Goal: Task Accomplishment & Management: Manage account settings

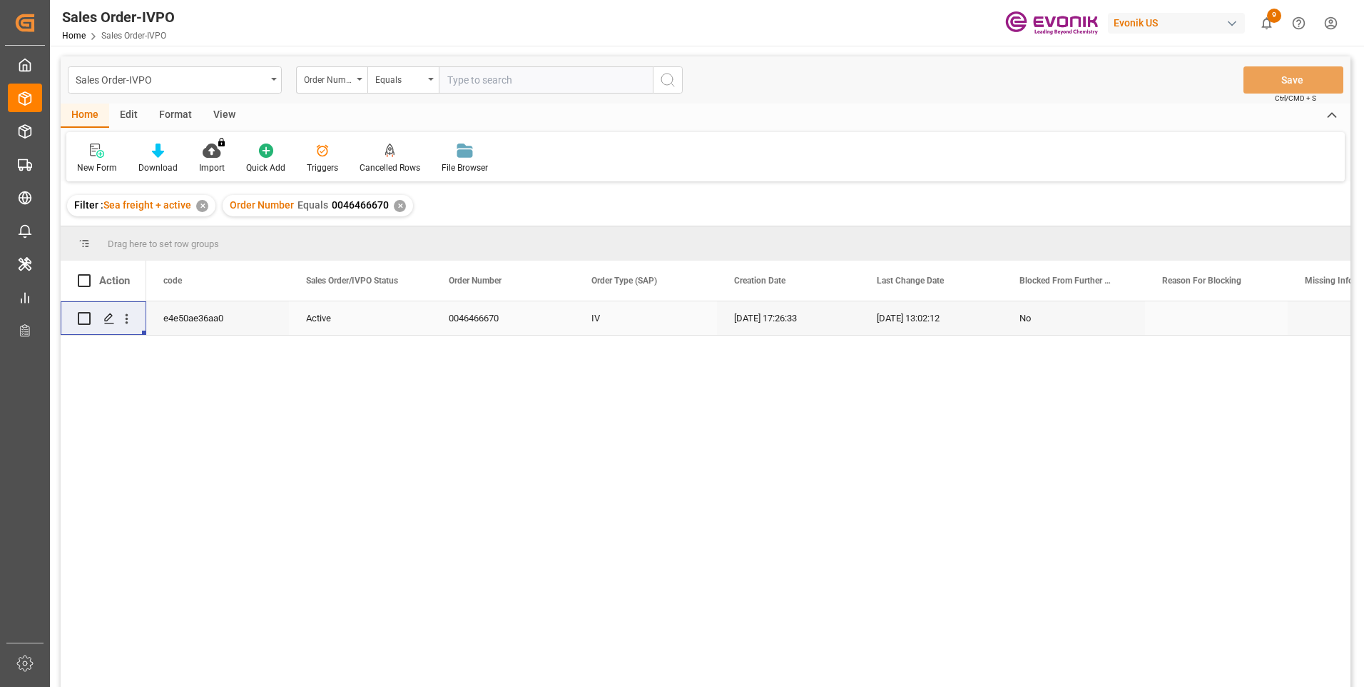
click at [489, 80] on input "text" at bounding box center [546, 79] width 214 height 27
paste input "0046460739"
type input "0046460739"
click at [669, 81] on icon "search button" at bounding box center [667, 79] width 17 height 17
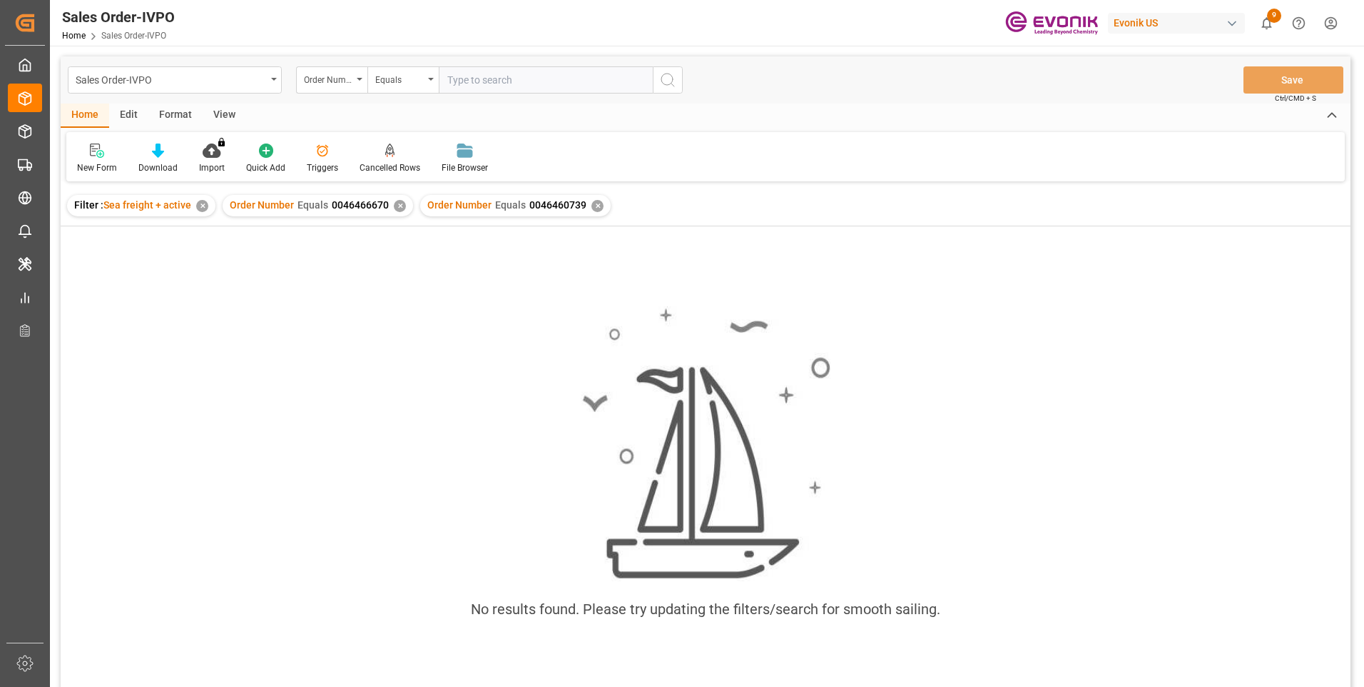
click at [397, 206] on div "✕" at bounding box center [400, 206] width 12 height 12
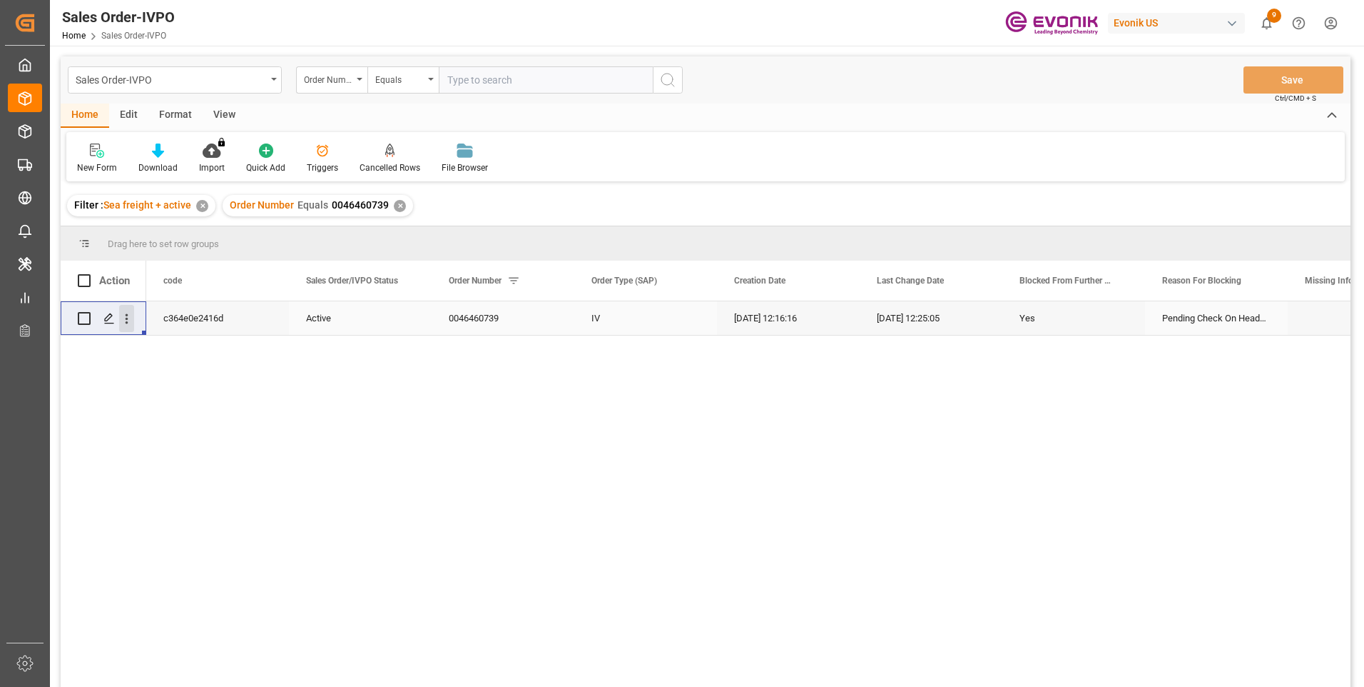
click at [123, 313] on icon "open menu" at bounding box center [126, 318] width 15 height 15
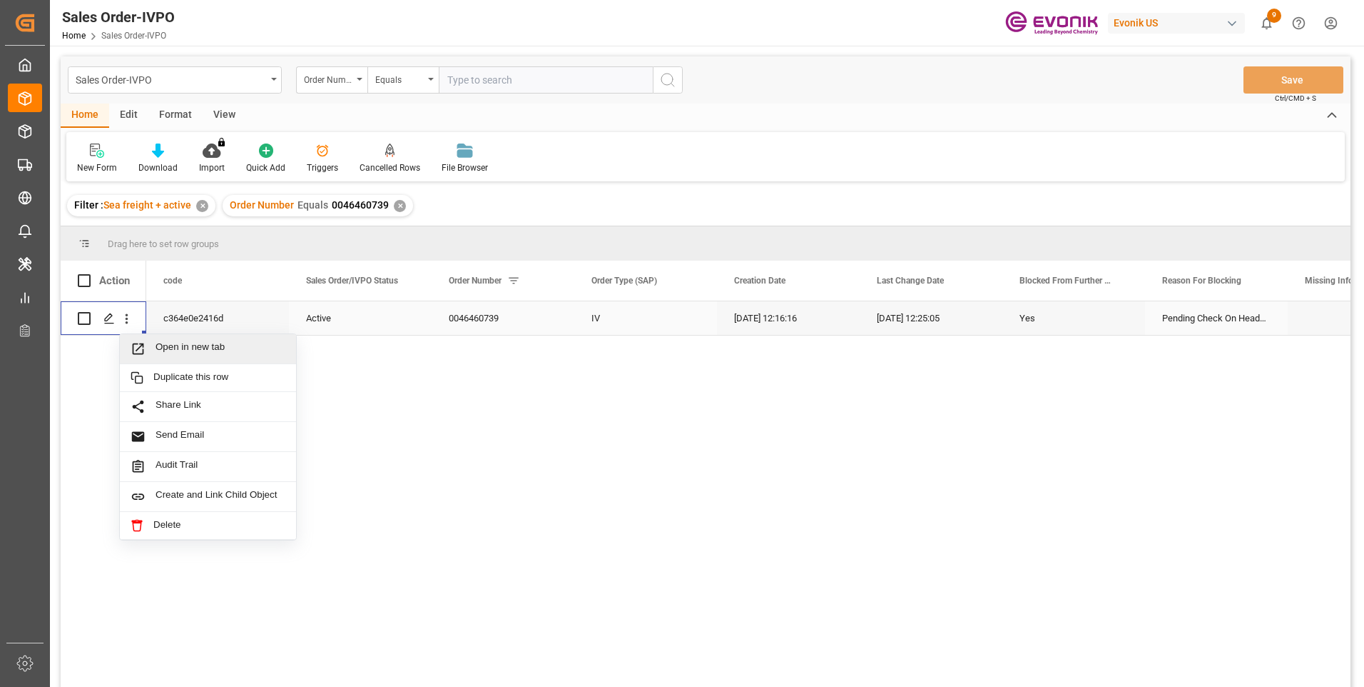
click at [283, 348] on span "Open in new tab" at bounding box center [221, 348] width 130 height 15
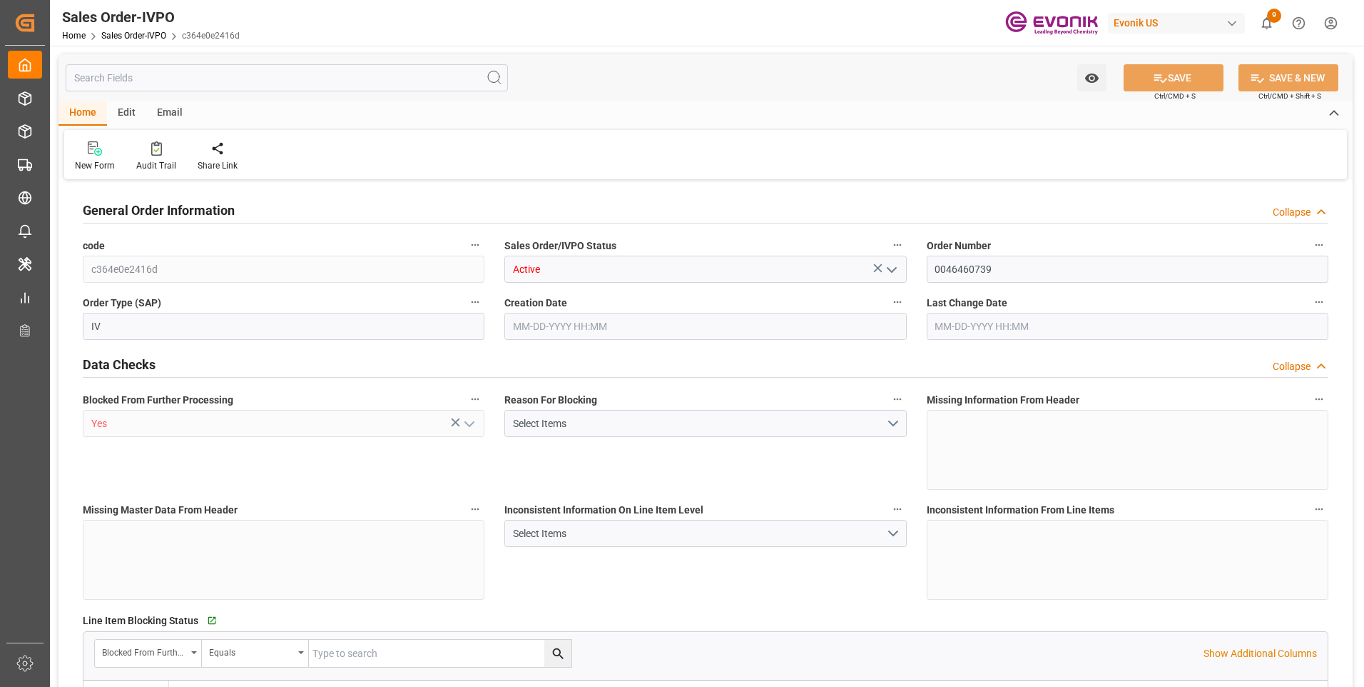
type input "CNSHA"
type input "0"
type input "1"
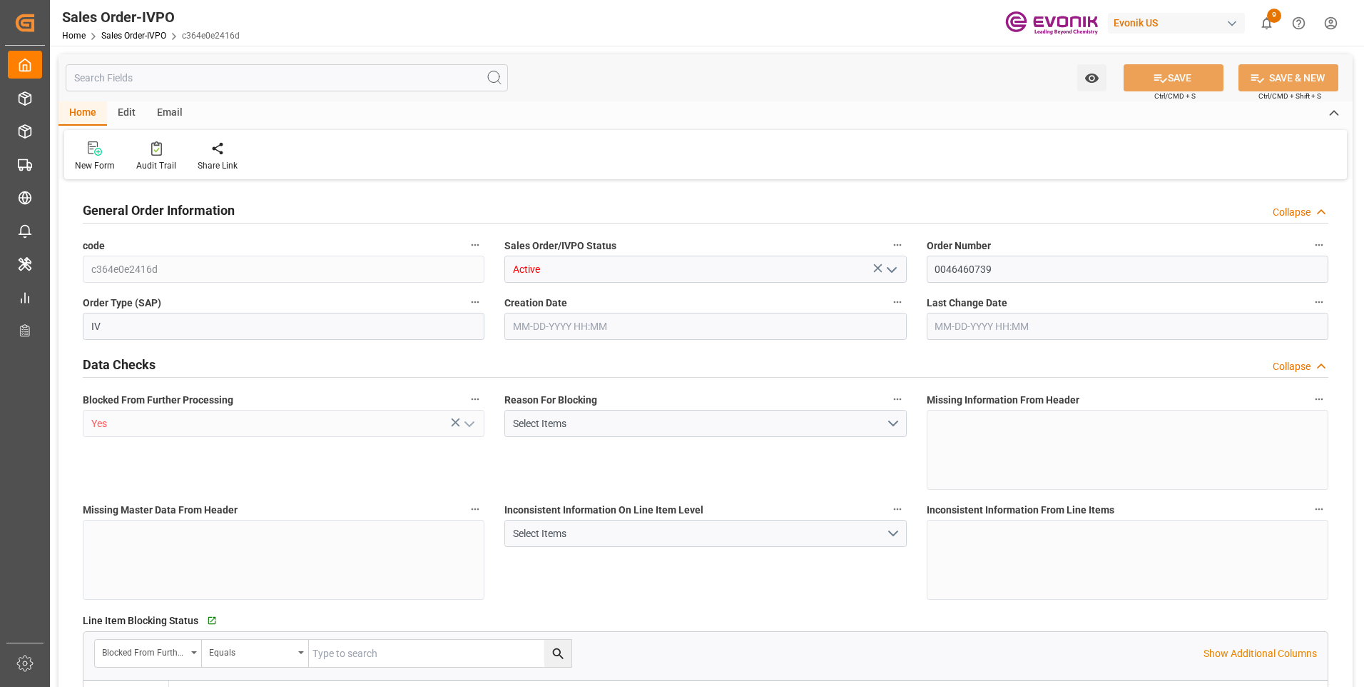
type input "6151.824"
type input "16.1904"
type input "17000"
type input "30"
type input "08-20-2025 12:16"
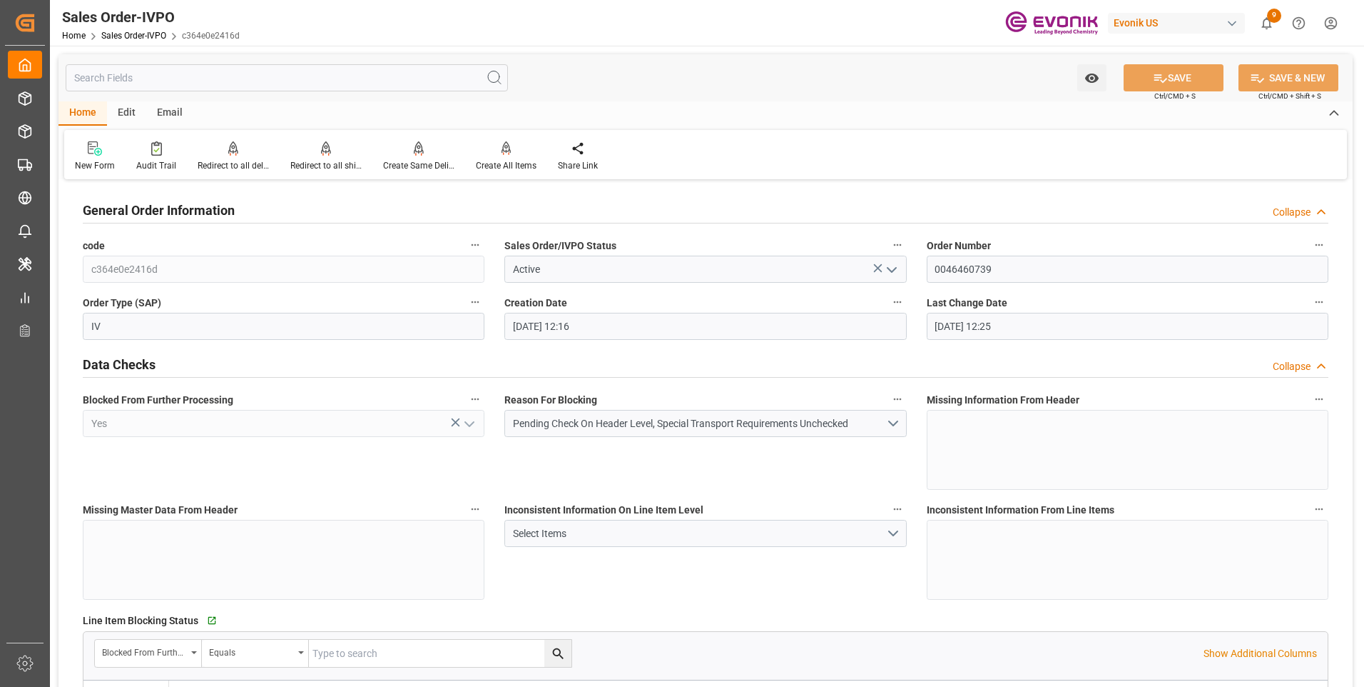
type input "08-21-2025 12:25"
click at [906, 32] on div "Sales Order-IVPO Home Sales Order-IVPO c364e0e2416d Evonik US 9 Notifications O…" at bounding box center [702, 23] width 1324 height 46
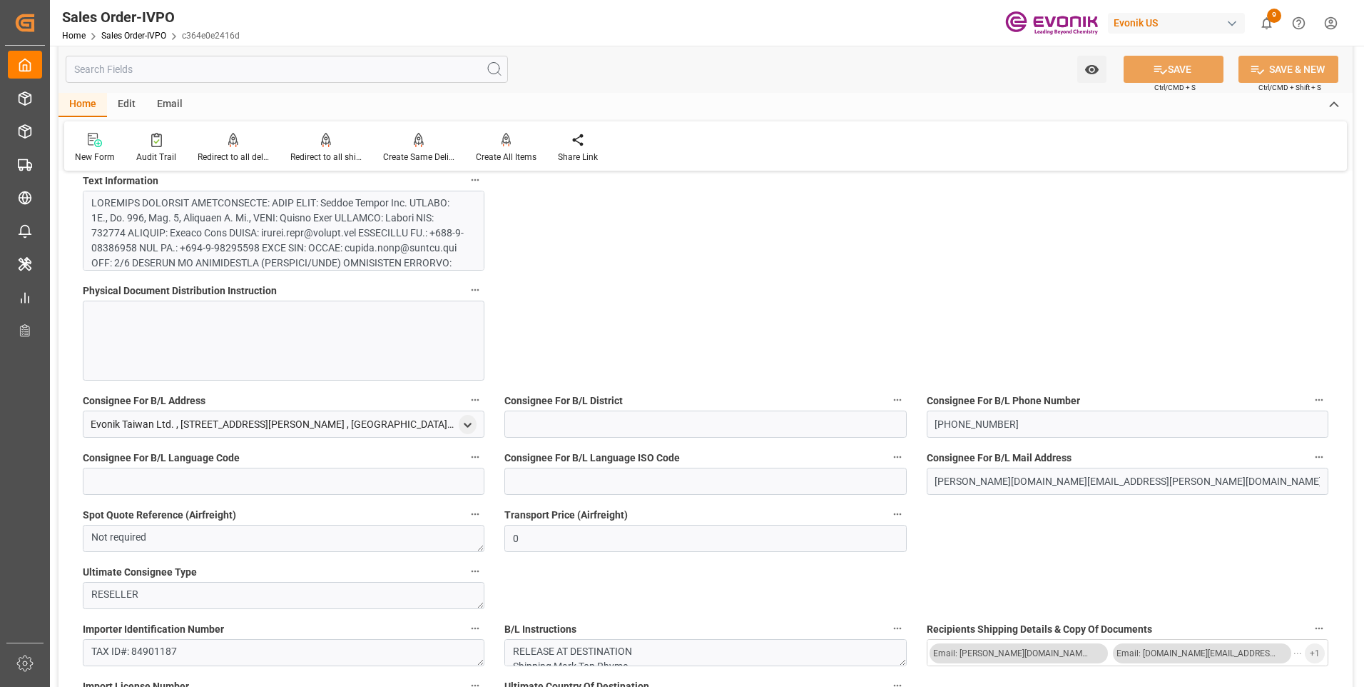
scroll to position [999, 0]
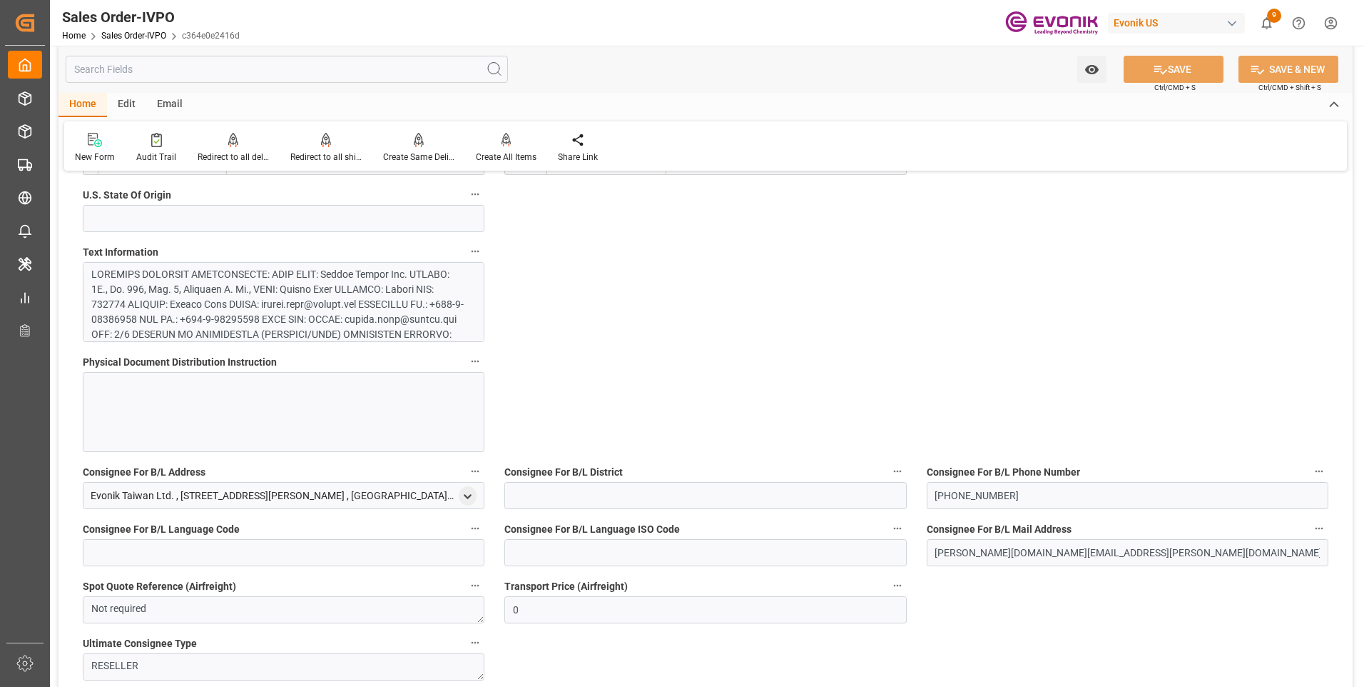
click at [218, 203] on label "U.S. State Of Origin" at bounding box center [284, 195] width 402 height 20
click at [466, 203] on button "U.S. State Of Origin" at bounding box center [475, 194] width 19 height 19
click at [263, 313] on div at bounding box center [682, 343] width 1364 height 687
click at [302, 303] on div at bounding box center [278, 424] width 374 height 315
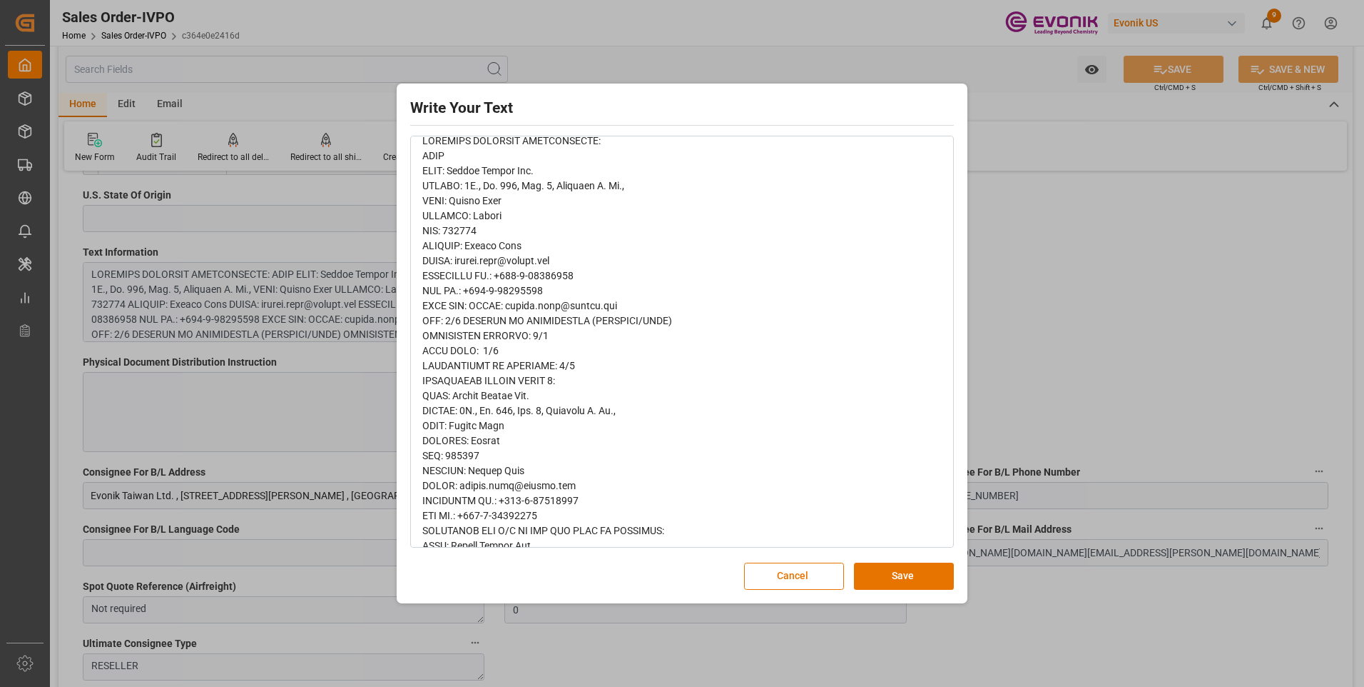
scroll to position [285, 0]
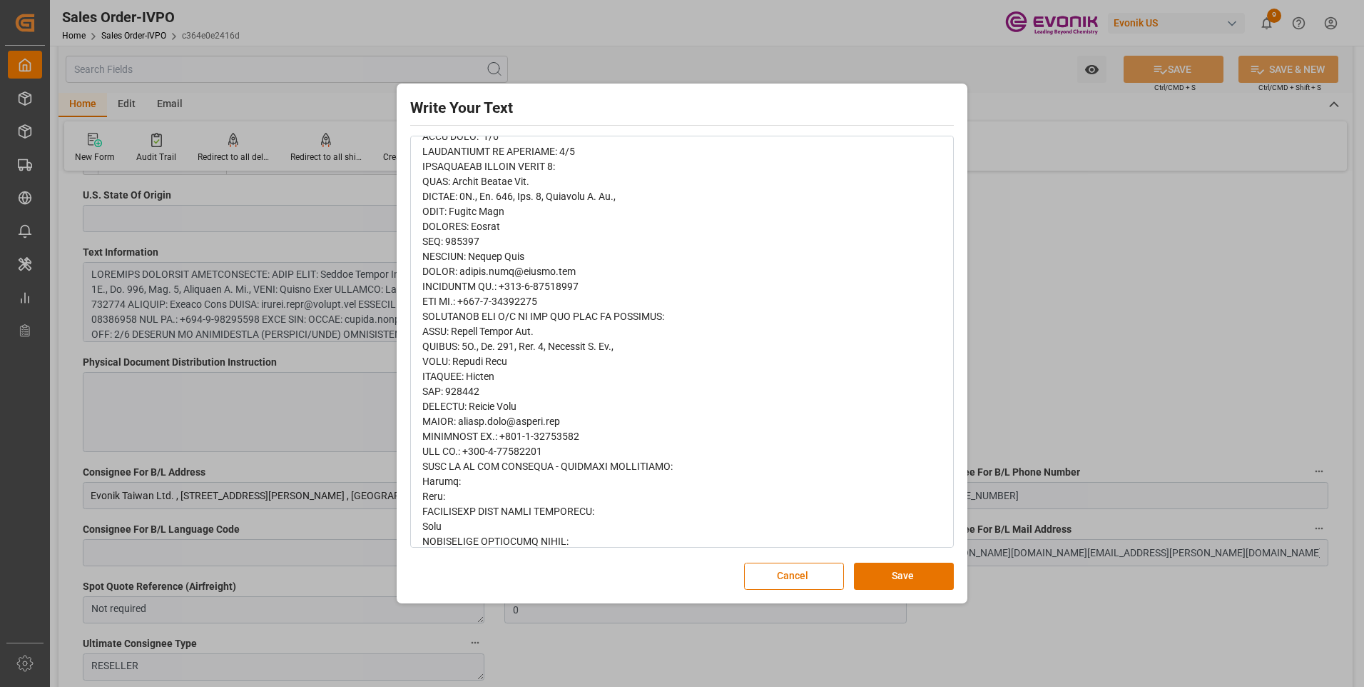
click at [1060, 338] on div "Write Your Text Normal 14 Font Cancel Save" at bounding box center [682, 343] width 1364 height 687
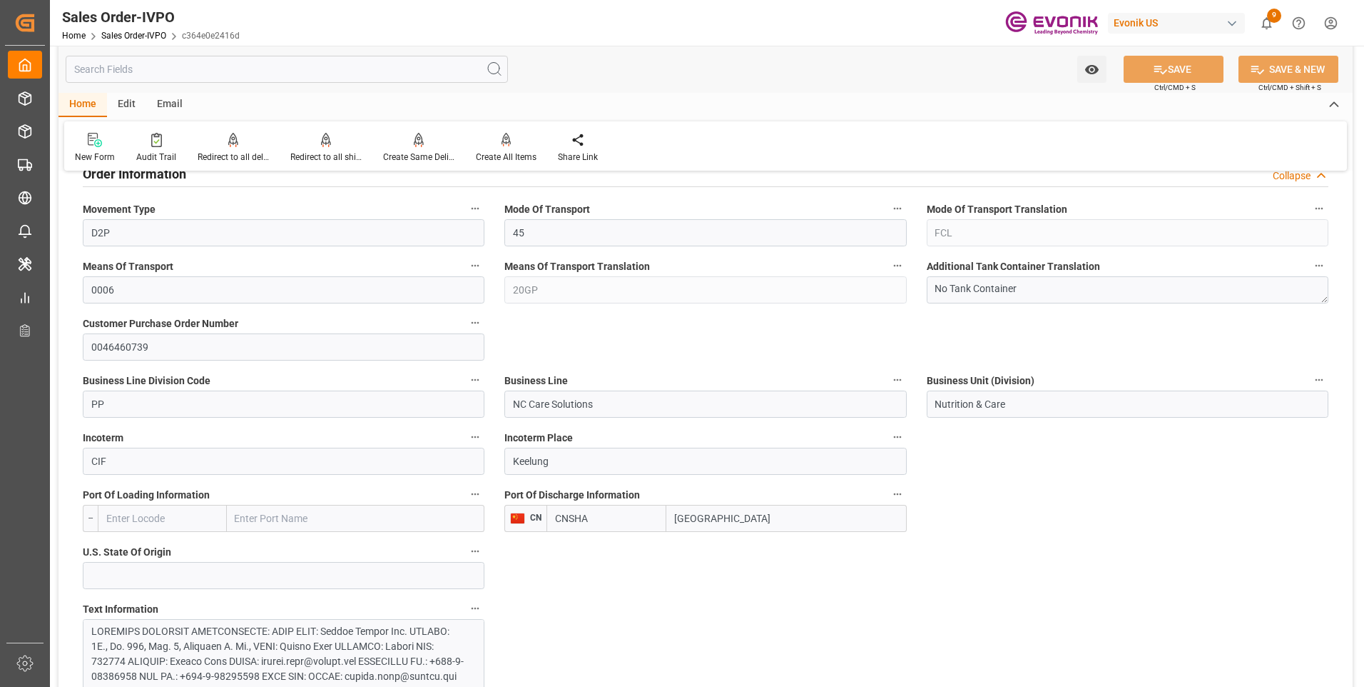
scroll to position [714, 0]
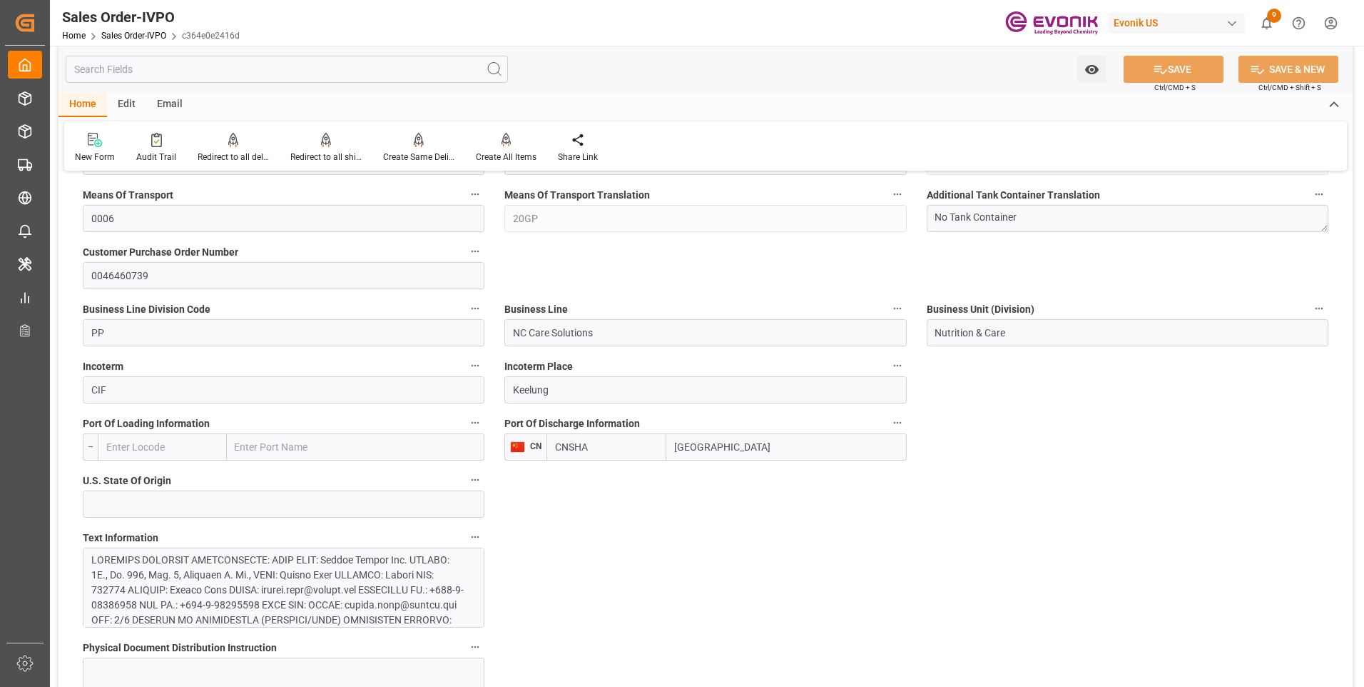
click at [607, 441] on input "CNSHA" at bounding box center [607, 446] width 120 height 27
drag, startPoint x: 619, startPoint y: 432, endPoint x: 537, endPoint y: 424, distance: 82.5
click at [538, 424] on div "Port Of Discharge Information CN CNSHA Shanghai" at bounding box center [706, 436] width 422 height 57
click at [582, 489] on span "TWKEL - Keelung (Chilung)" at bounding box center [591, 485] width 71 height 26
type input "TWKEL"
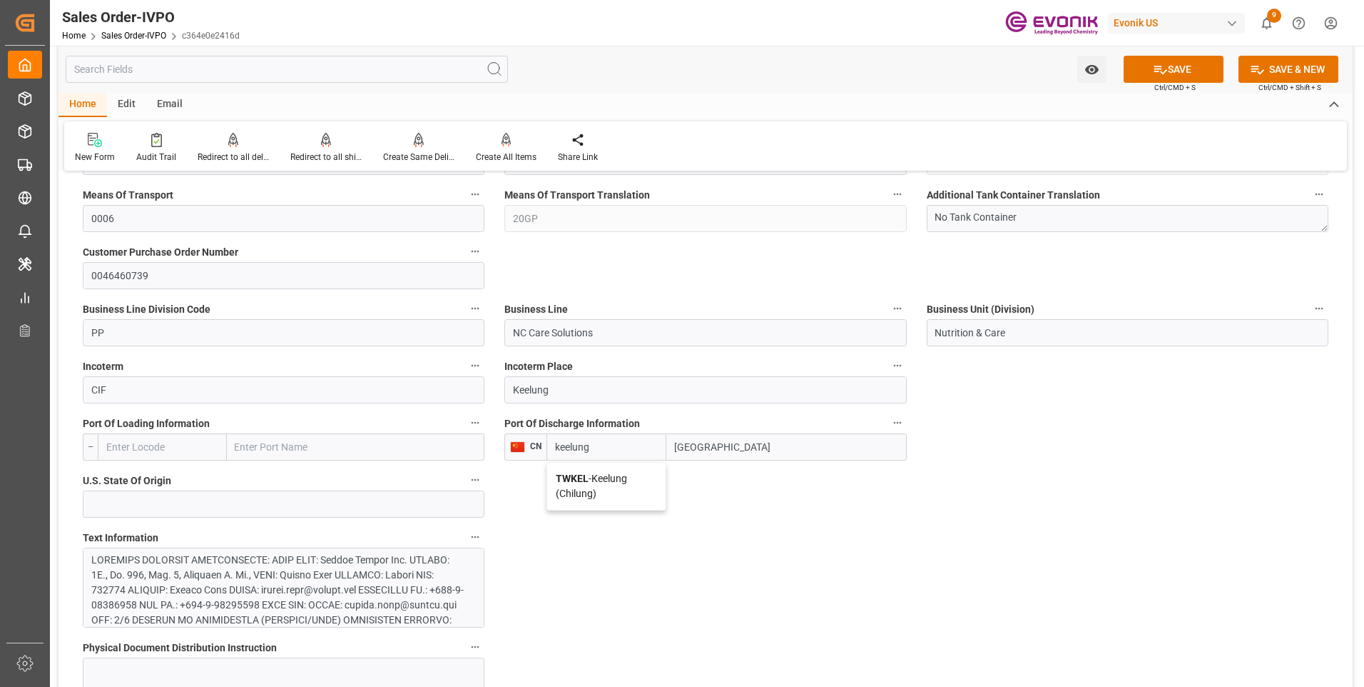
type input "Keelung (Chilung)"
click at [1167, 61] on button "SAVE" at bounding box center [1174, 69] width 100 height 27
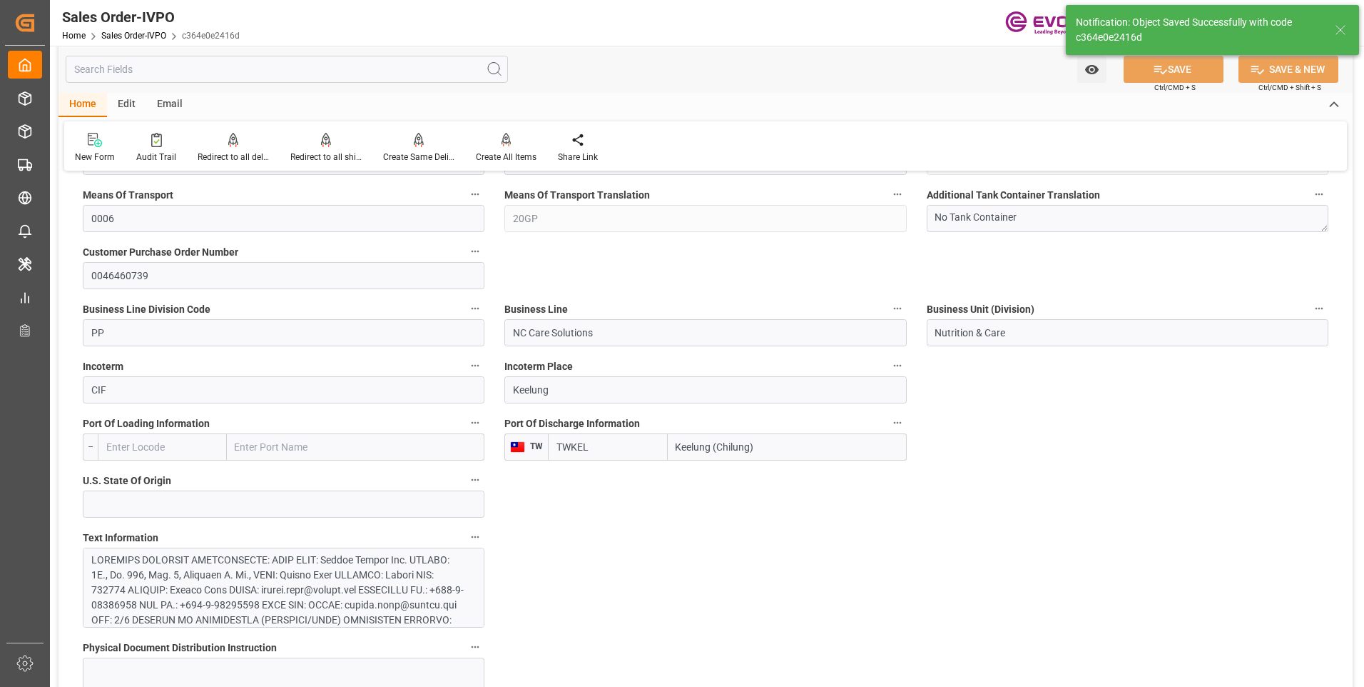
type input "CNSHA"
type input "08-21-2025 15:40"
click at [600, 446] on input "CNSHA" at bounding box center [607, 446] width 119 height 27
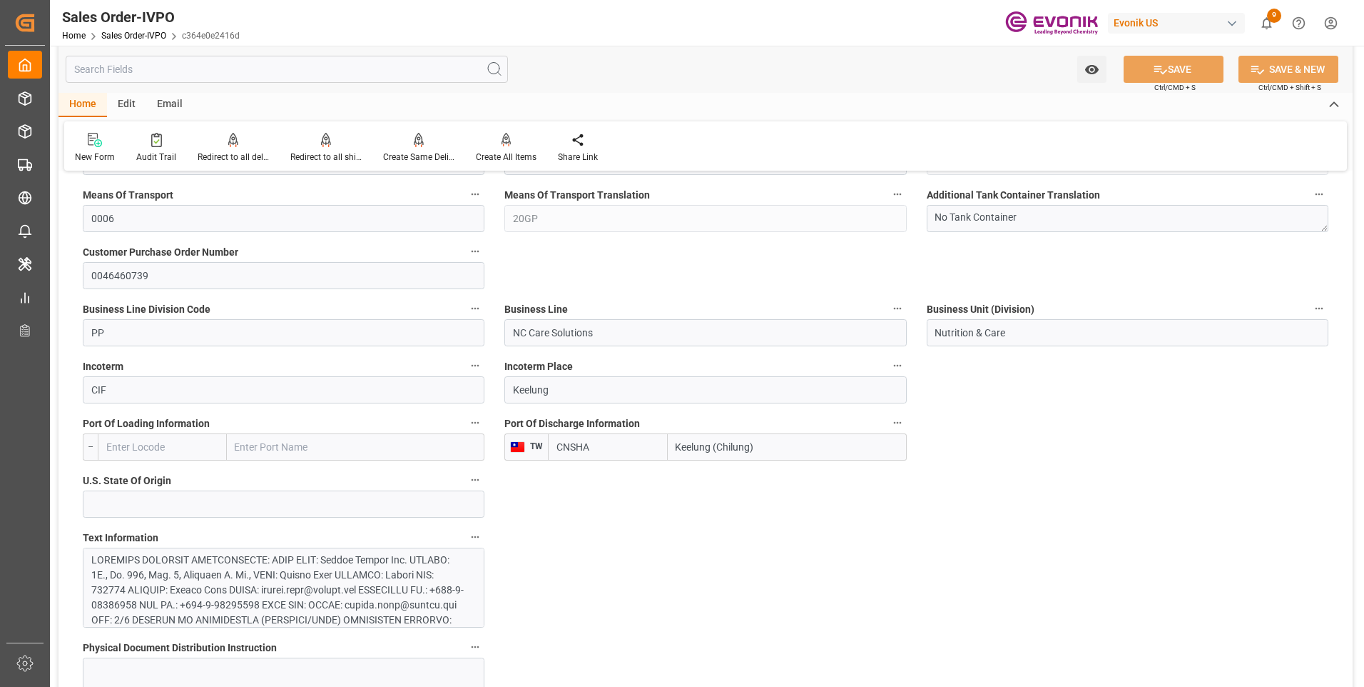
drag, startPoint x: 618, startPoint y: 452, endPoint x: 556, endPoint y: 437, distance: 63.9
click at [556, 437] on input "CNSHA" at bounding box center [607, 446] width 119 height 27
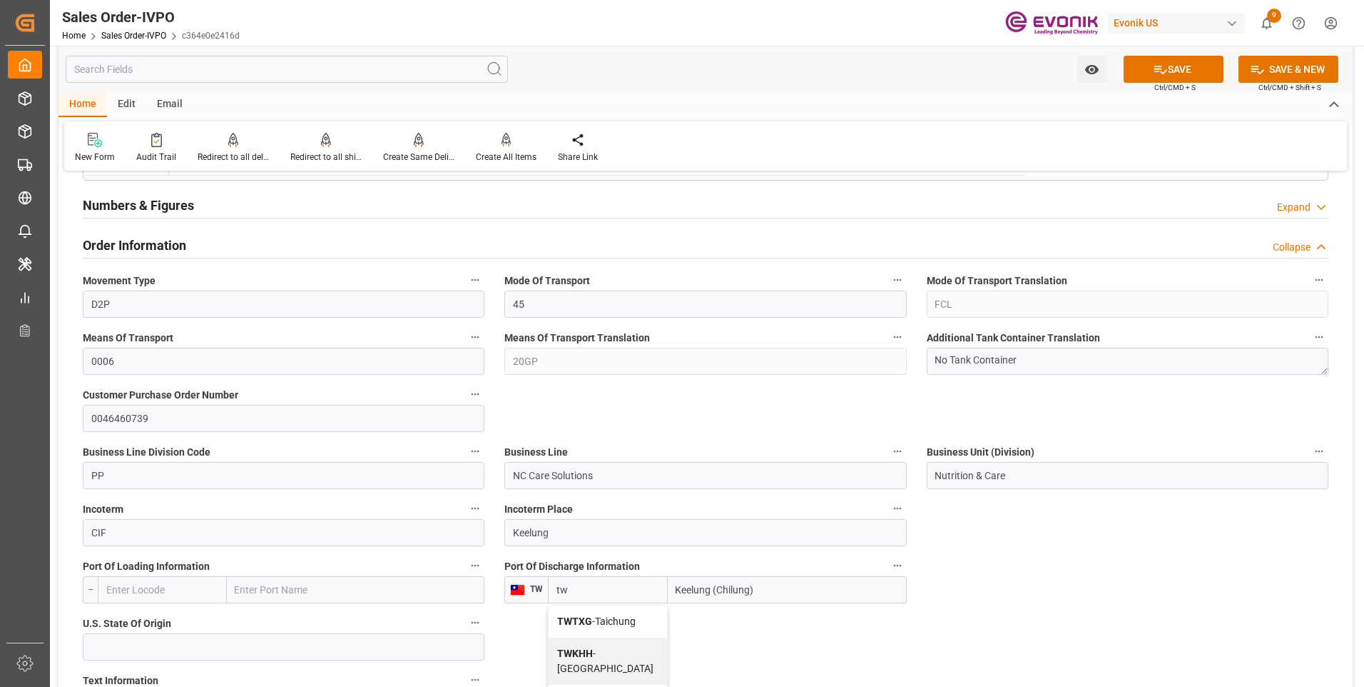
scroll to position [642, 0]
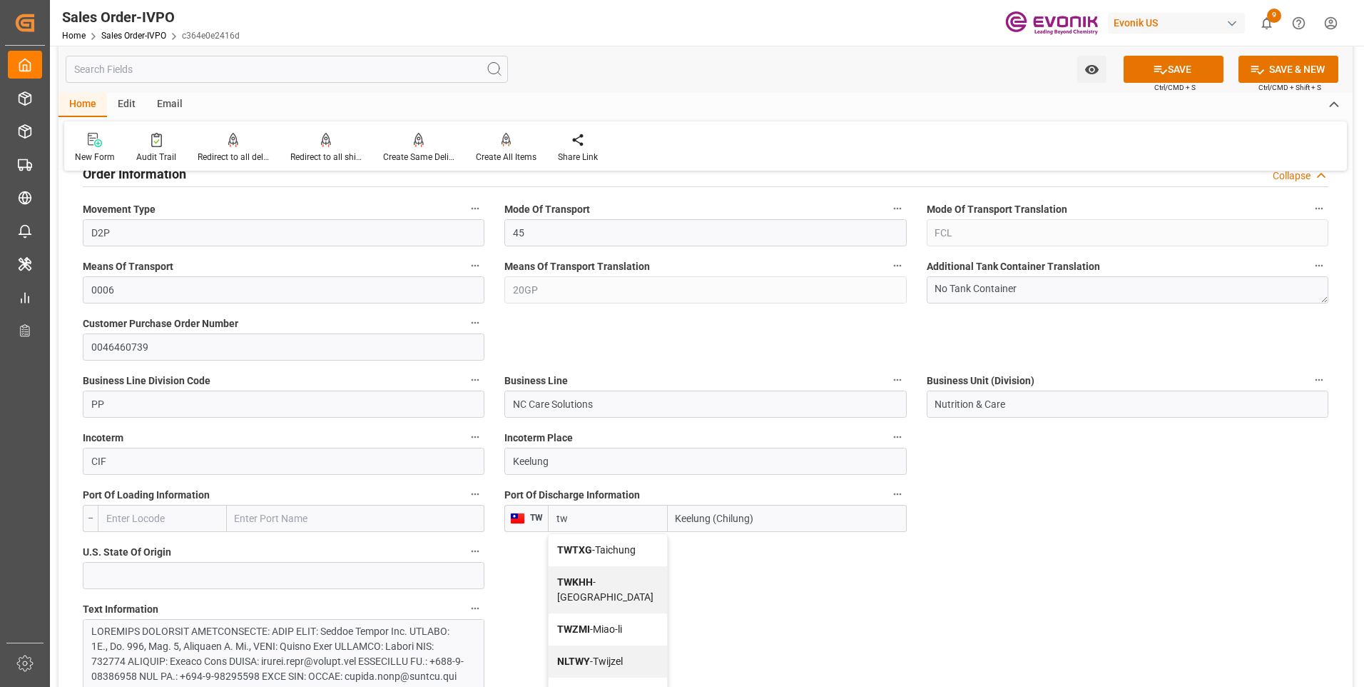
type input "t"
click at [572, 553] on b "TWKEL" at bounding box center [573, 549] width 33 height 11
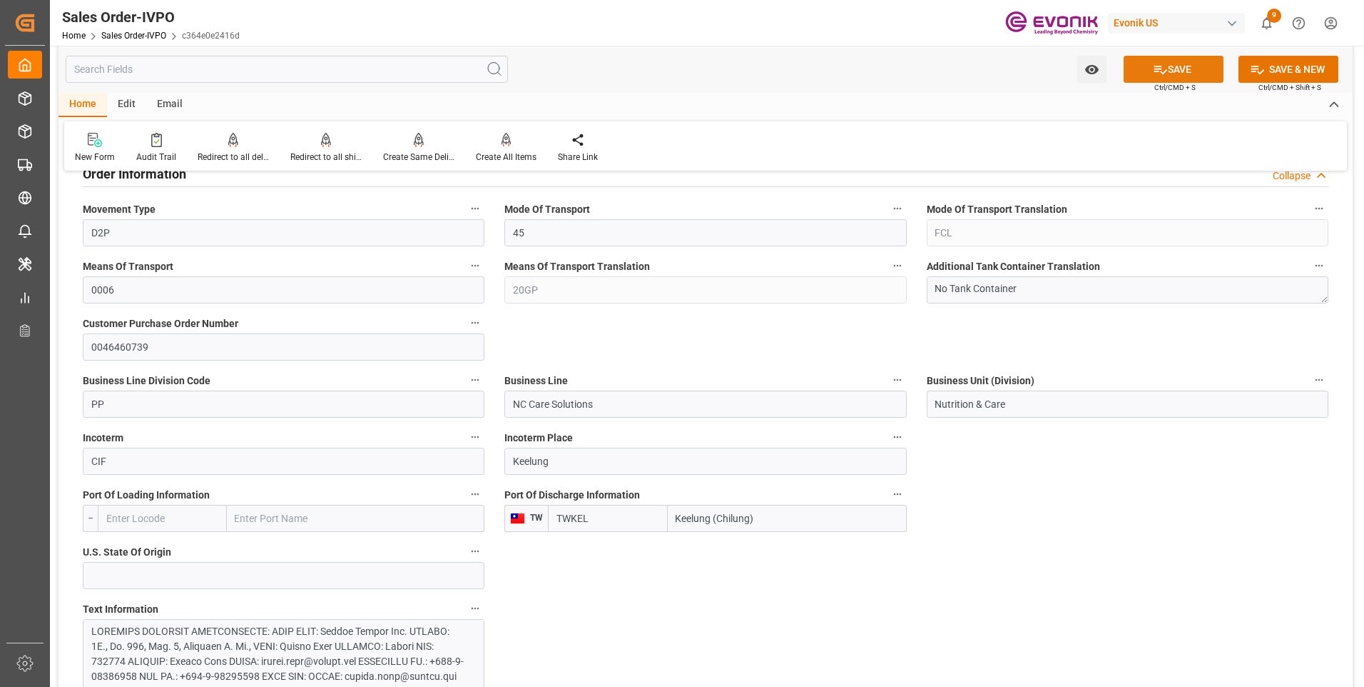
type input "TWKEL"
click at [1167, 78] on button "SAVE" at bounding box center [1174, 69] width 100 height 27
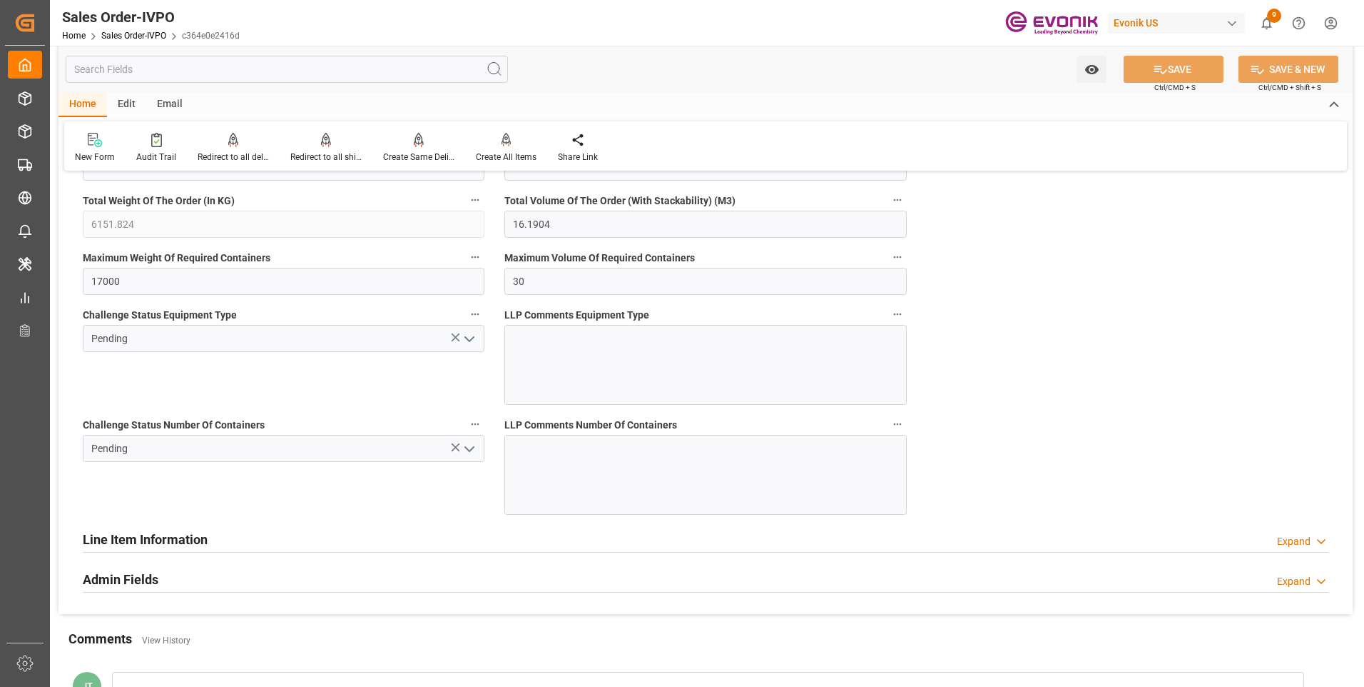
scroll to position [2784, 0]
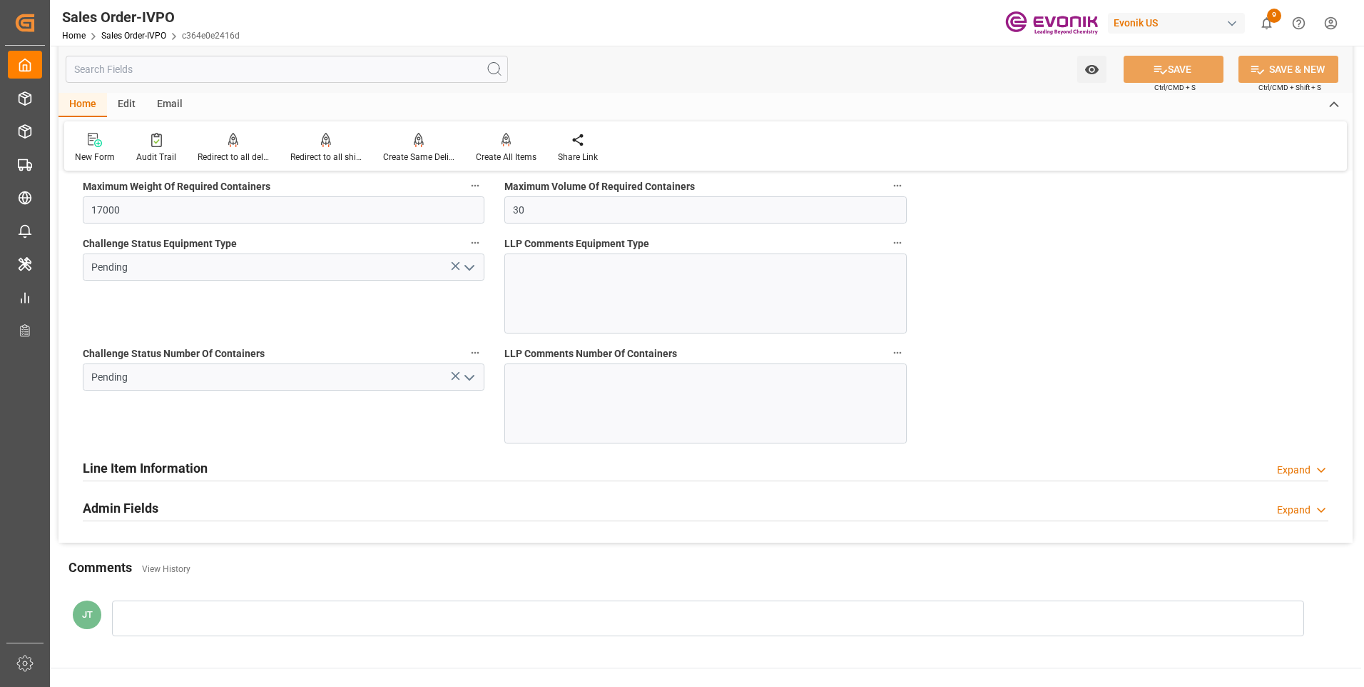
click at [184, 468] on h2 "Line Item Information" at bounding box center [145, 467] width 125 height 19
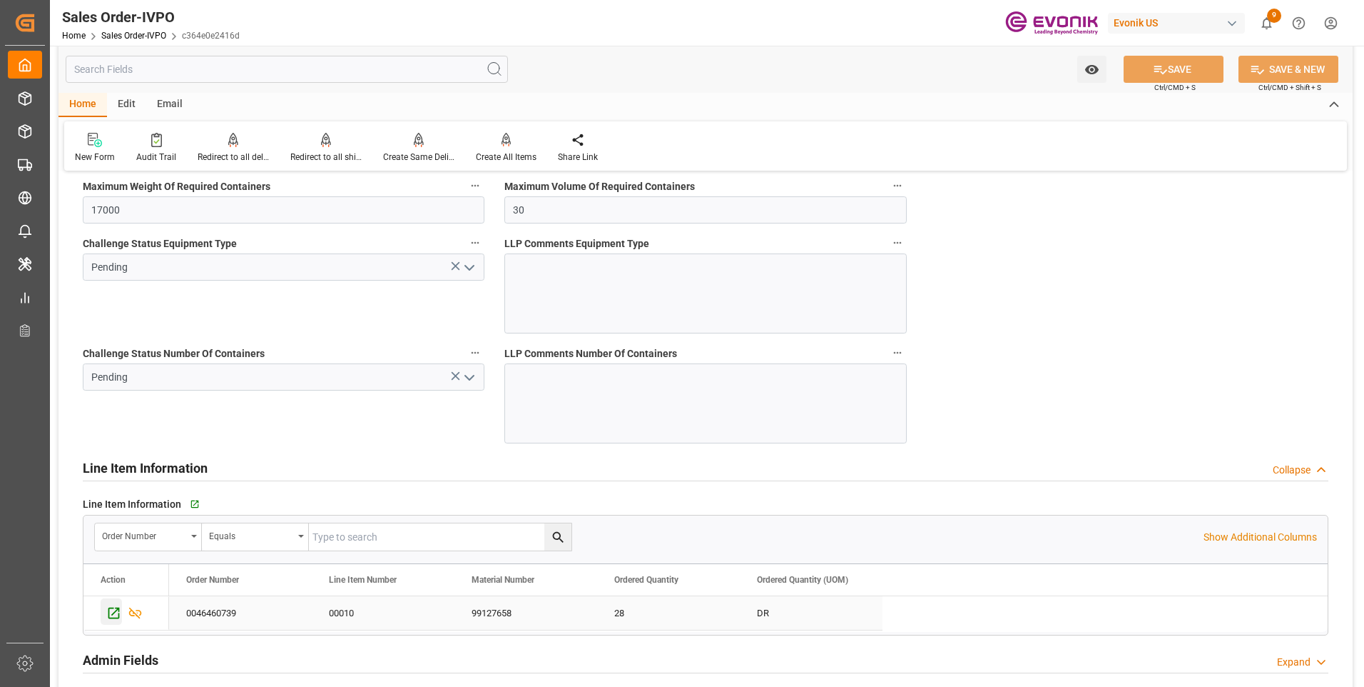
click at [117, 614] on icon "Press SPACE to select this row." at bounding box center [113, 612] width 15 height 15
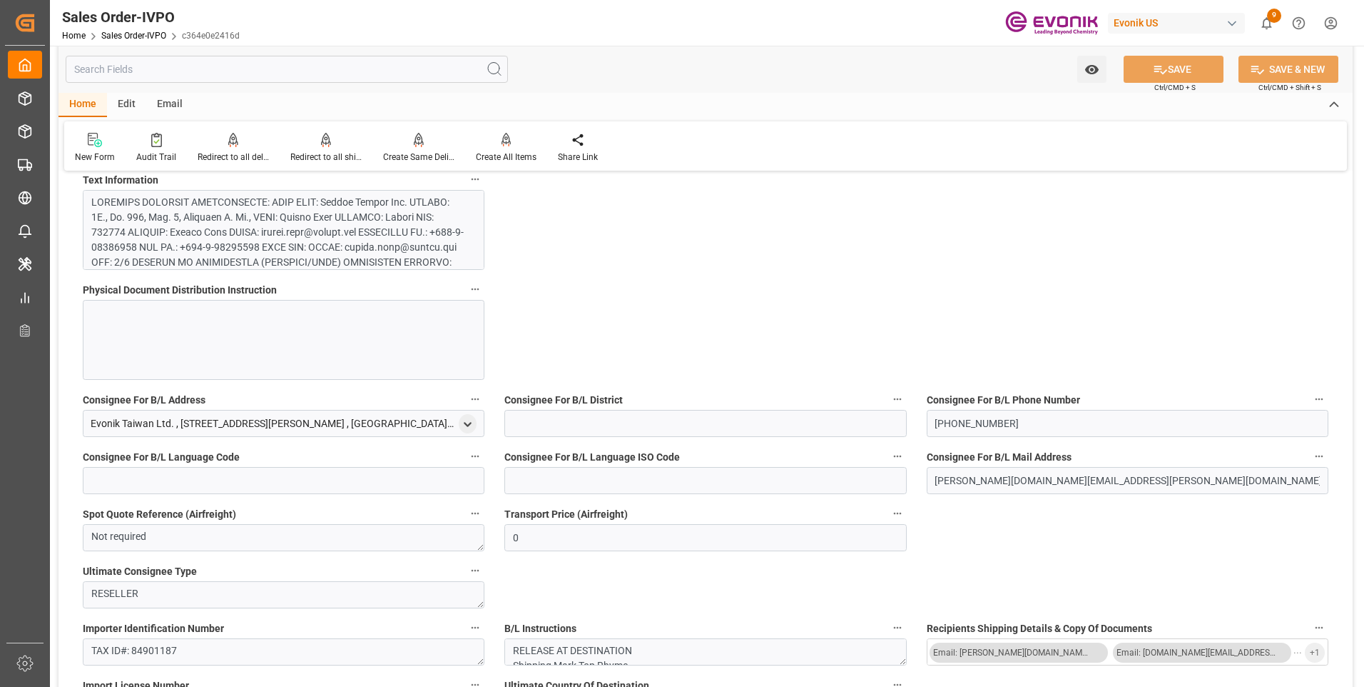
scroll to position [1285, 0]
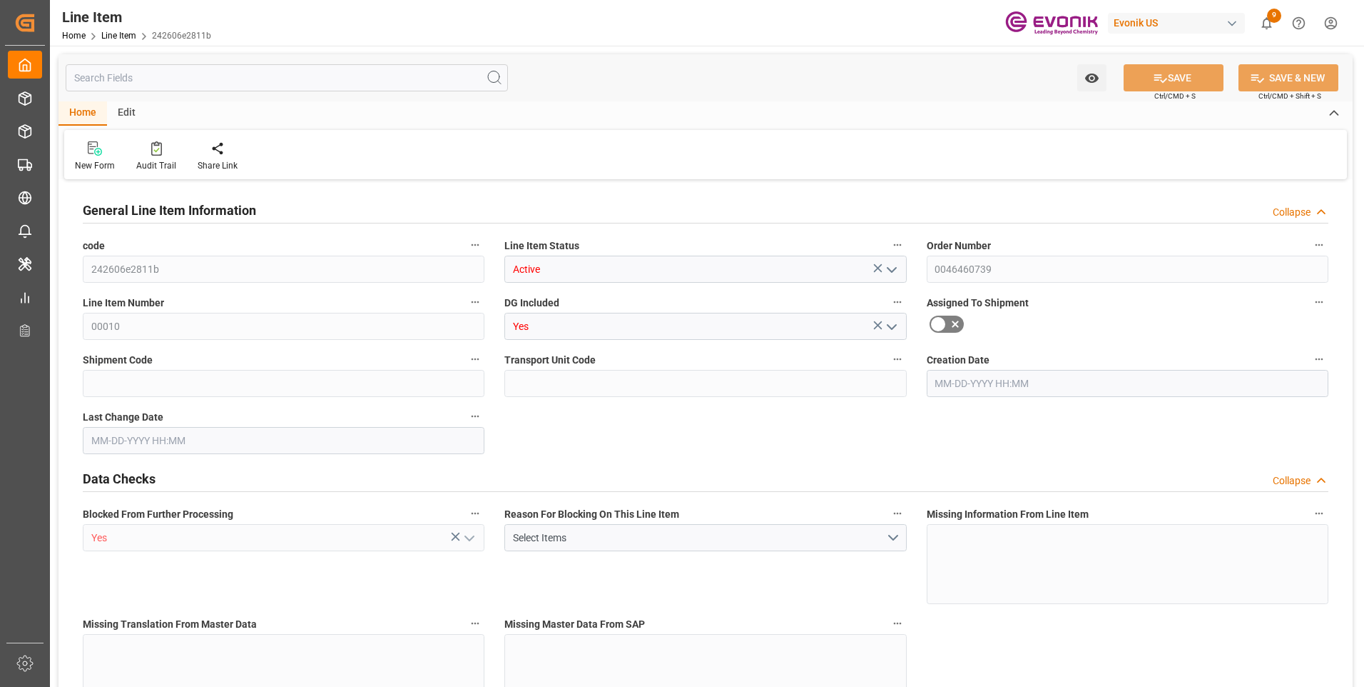
type input "7"
type input "5976.824"
type input "5404"
type input "8.0952"
type input "28"
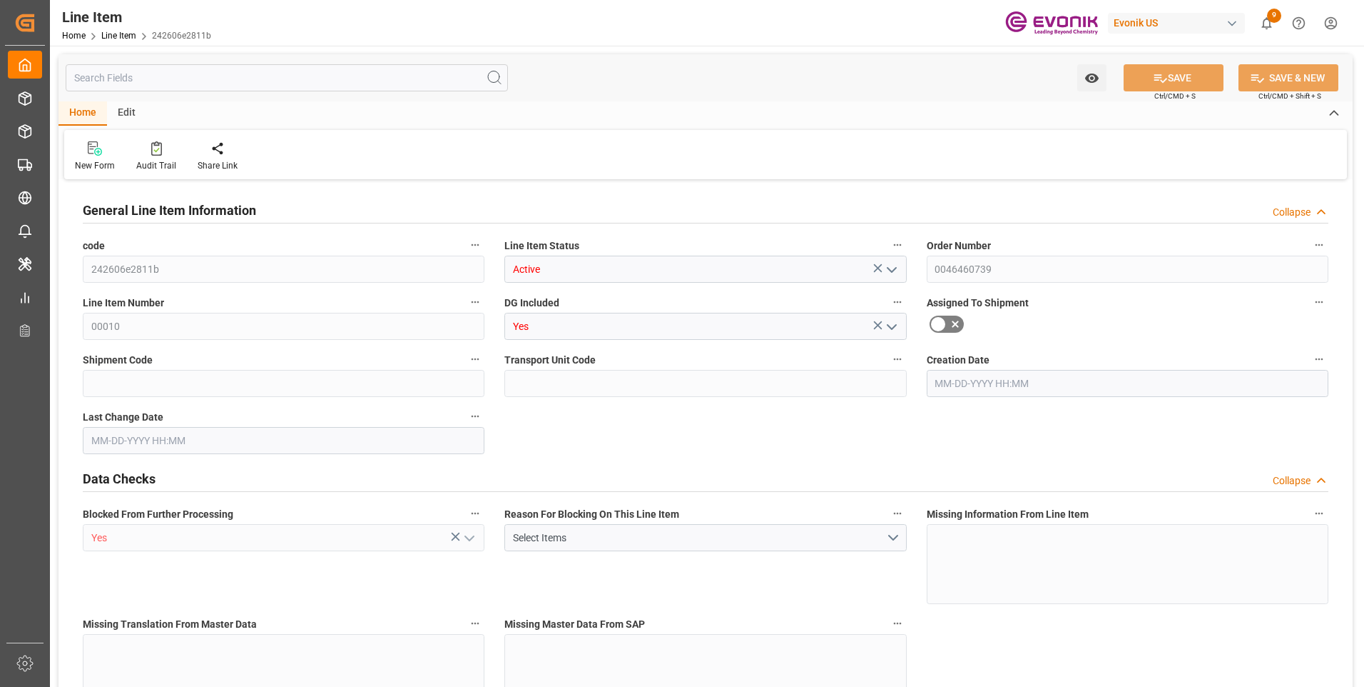
type input "46312.28"
type input "28"
type input "5404"
type input "5976.824"
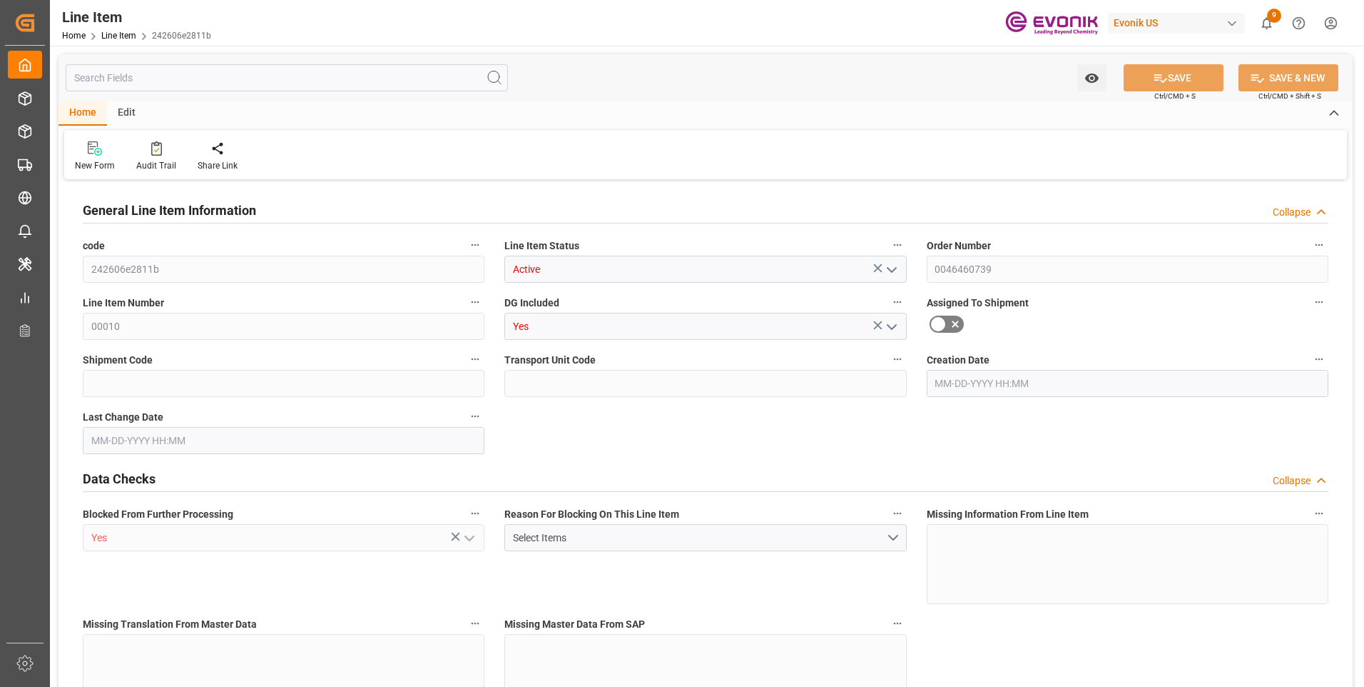
type input "6151.824"
type input "5404"
type input "8.0952"
type input "8095.192"
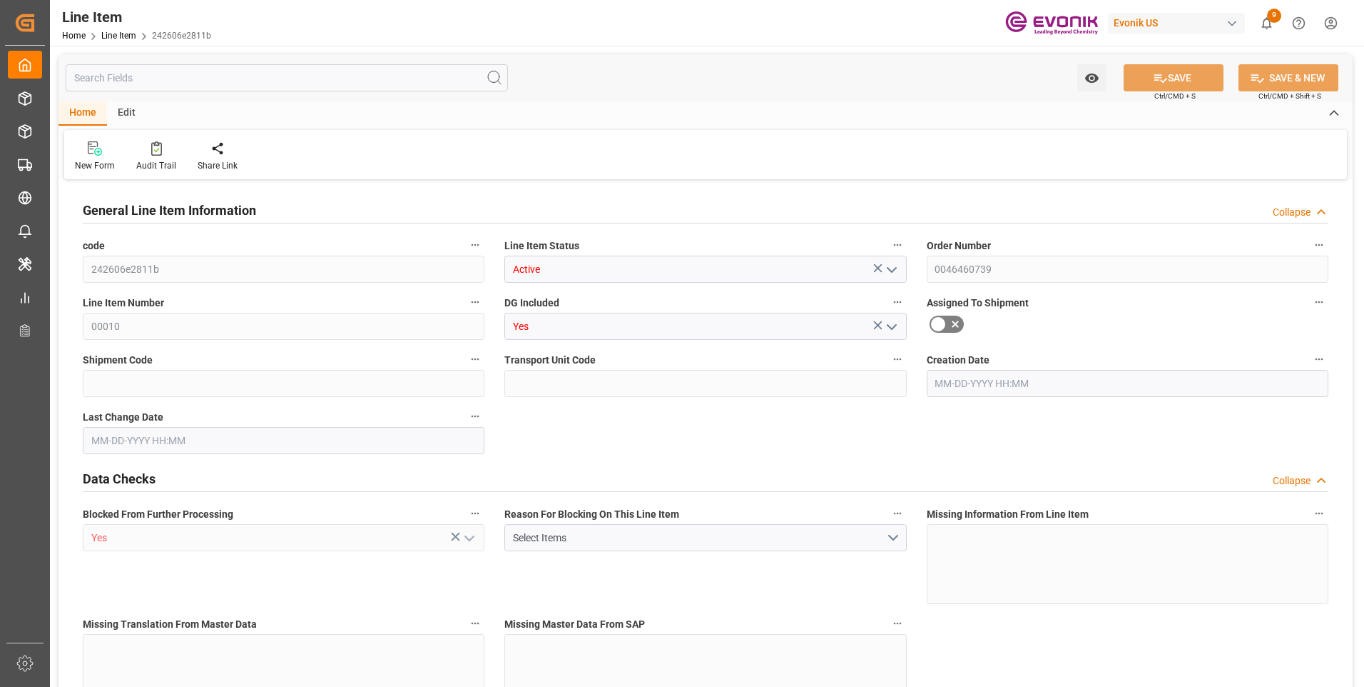
type input "0"
type input "08-20-2025 12:16"
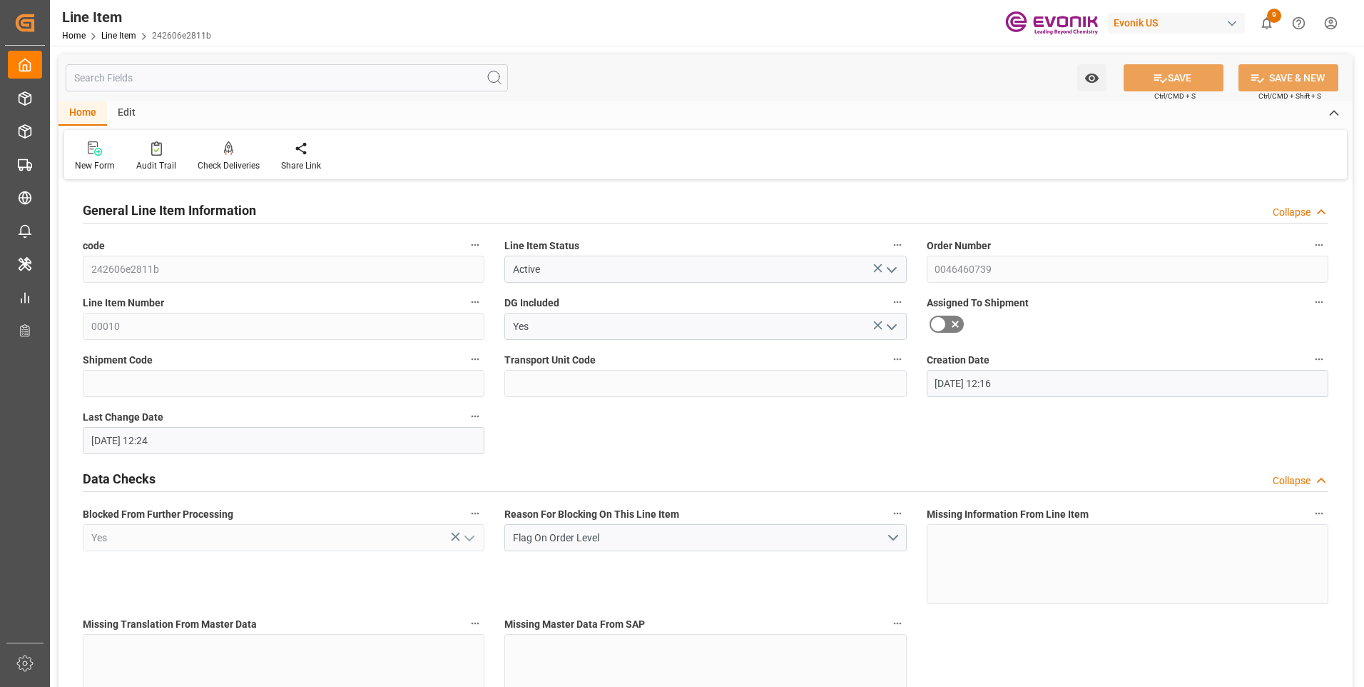
type input "08-21-2025 12:24"
type input "10-10-2025"
type input "08-29-2025"
type input "08-22-2025"
click at [176, 83] on input "text" at bounding box center [287, 77] width 442 height 27
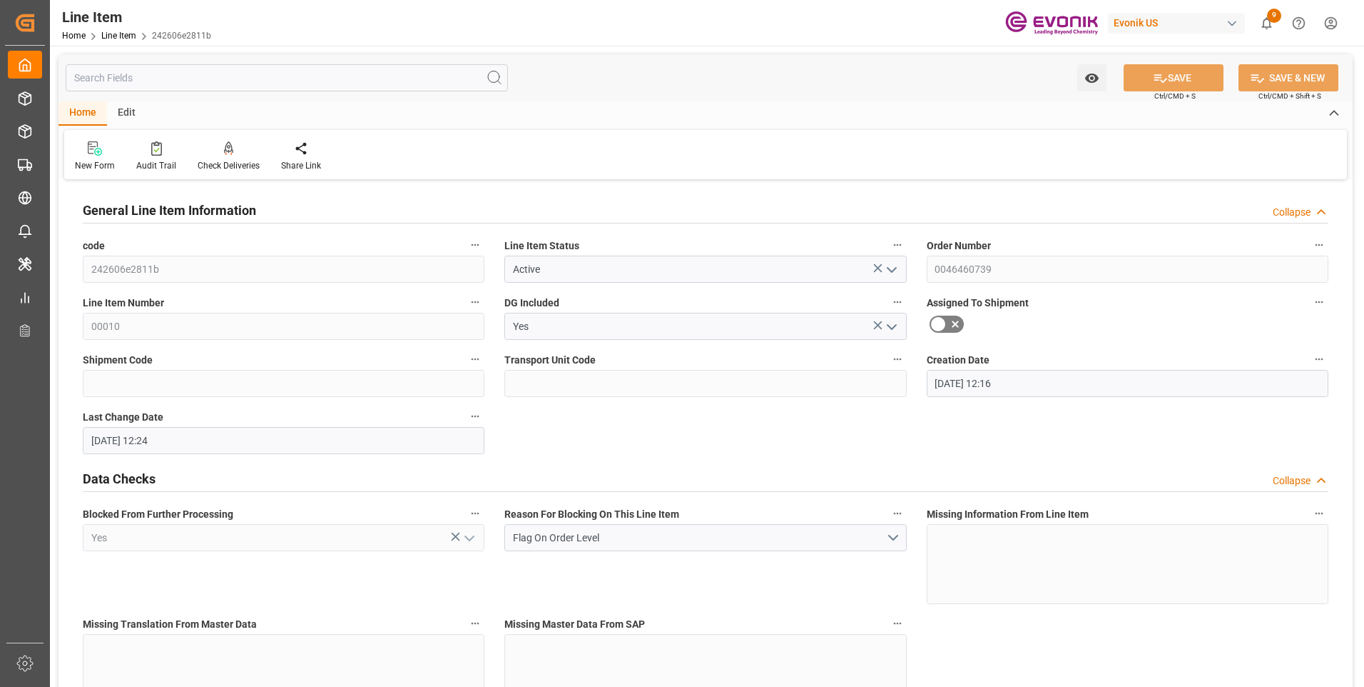
type input "f"
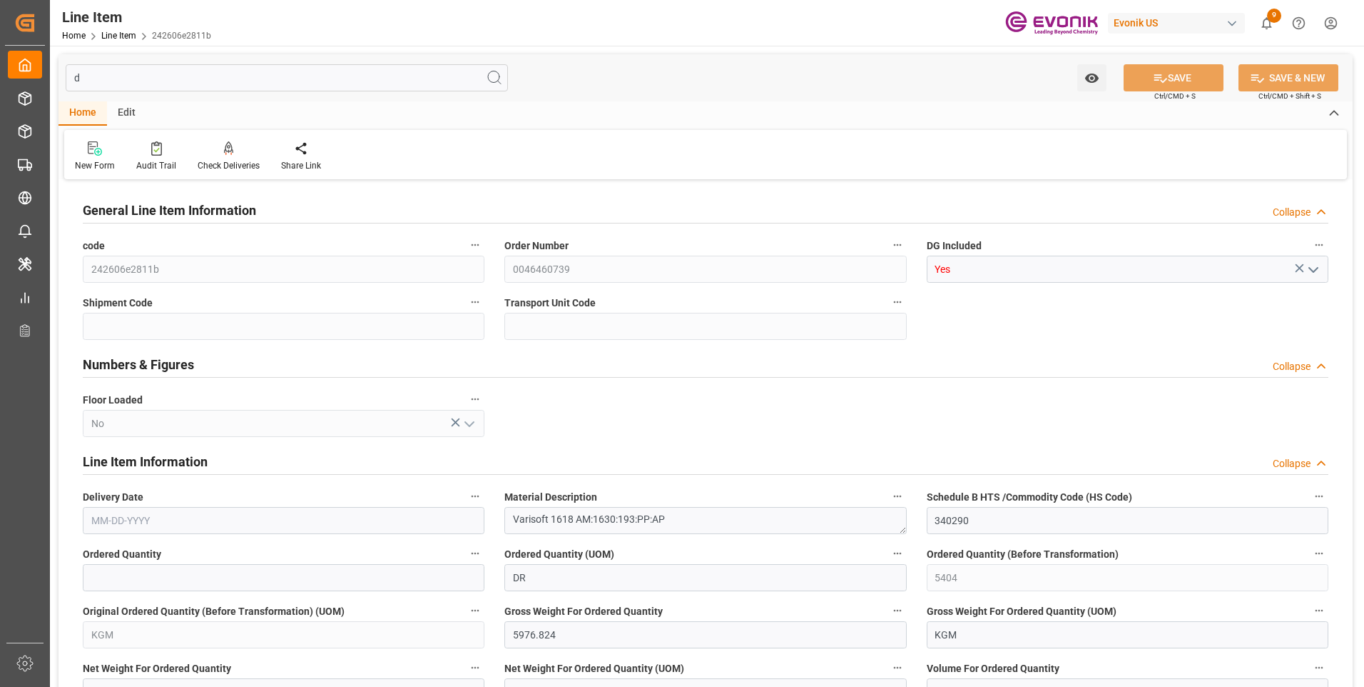
type input "de"
type input "242606e2811b"
type input "0046460739"
type input "Yes"
type textarea "Varisoft 1618 AM:1630:193:PP:AP"
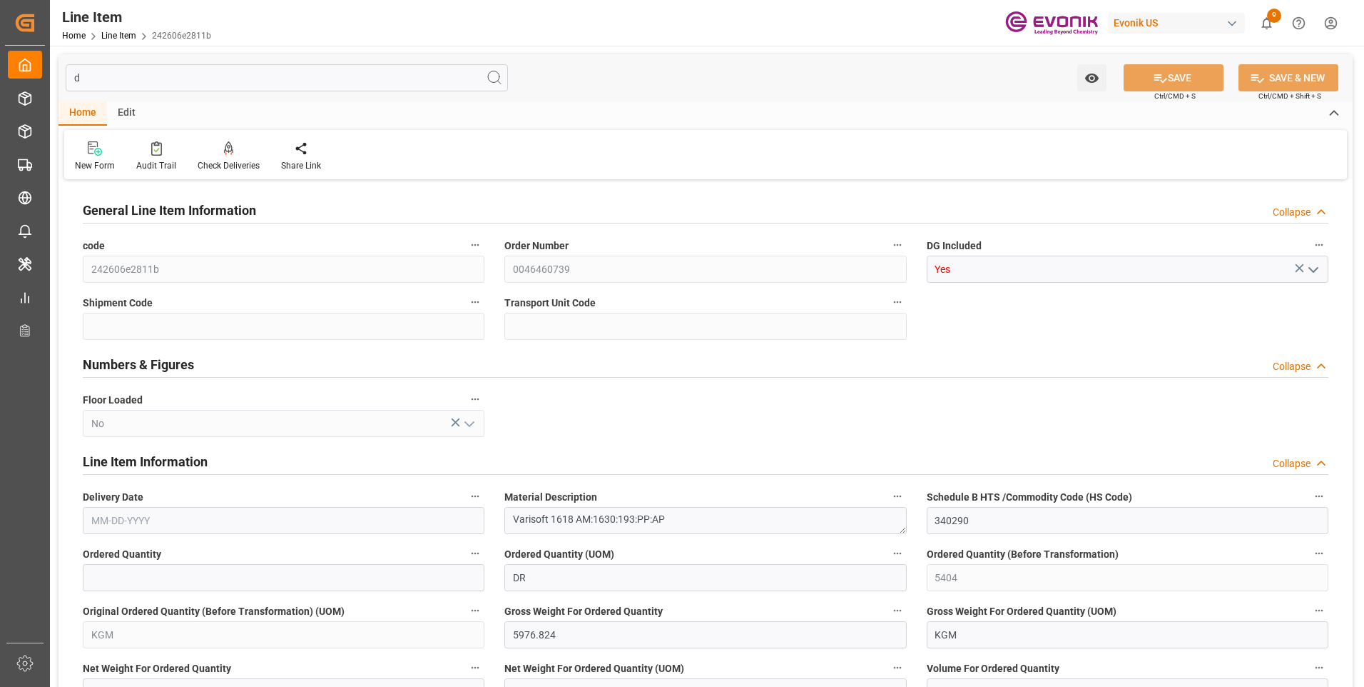
type input "340290"
type input "DR"
type input "28"
type input "0"
type input "10-10-2025"
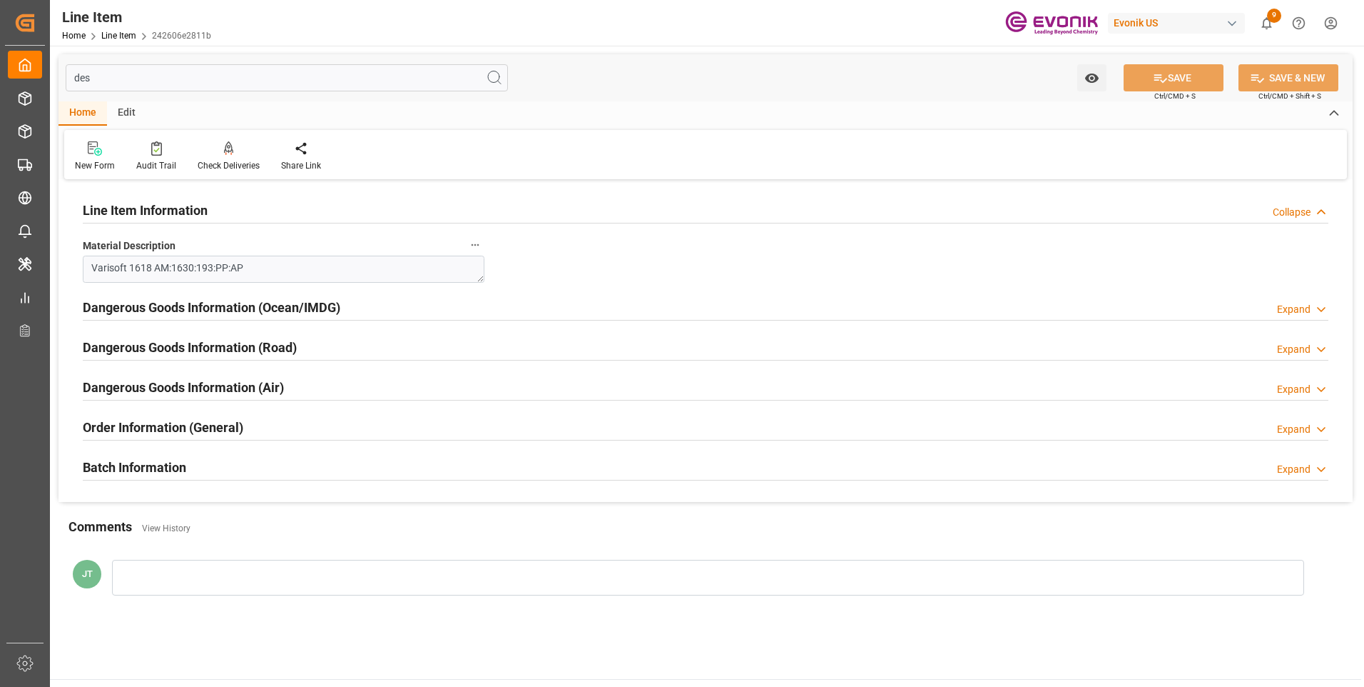
type input "de"
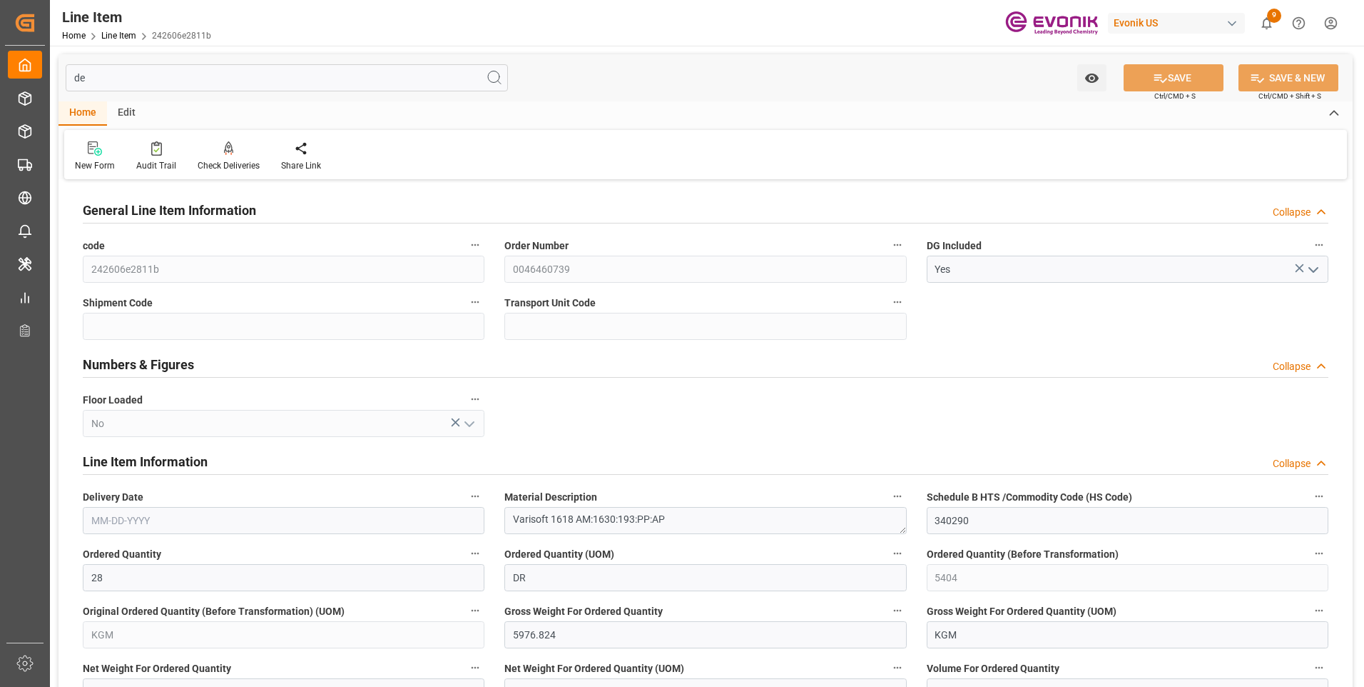
type input "10-10-2025"
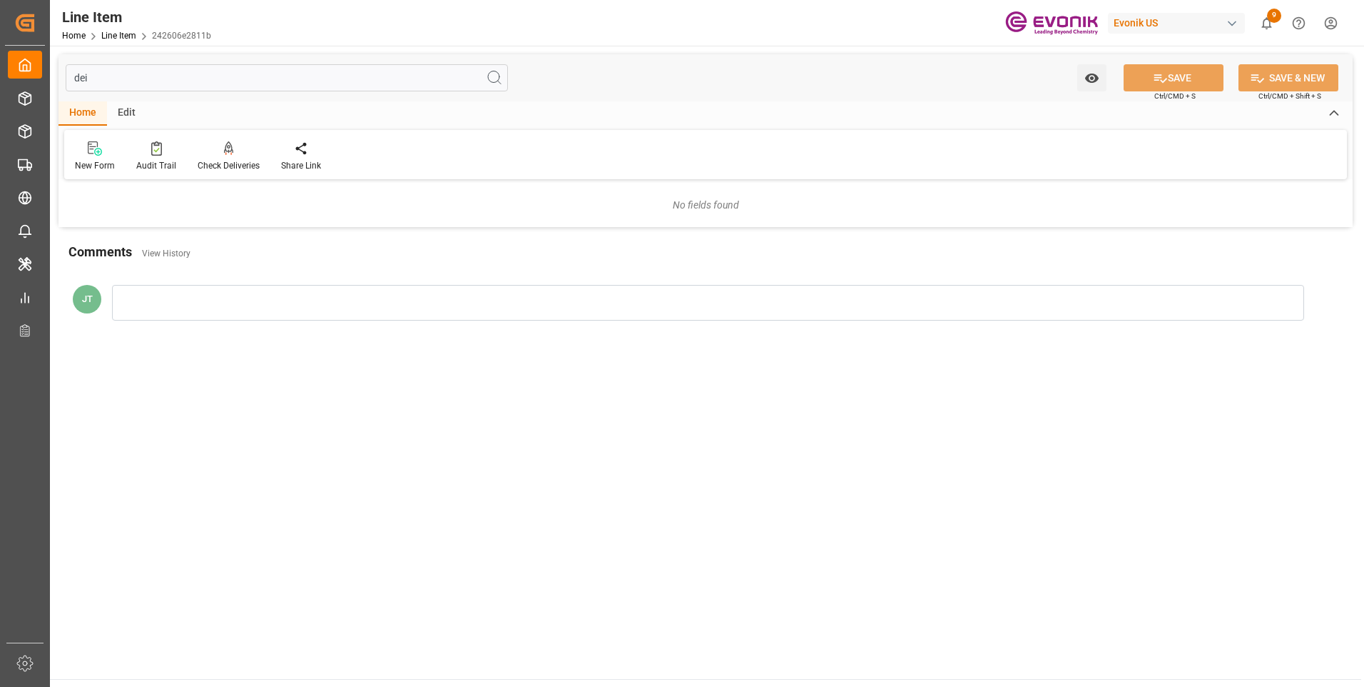
type input "de"
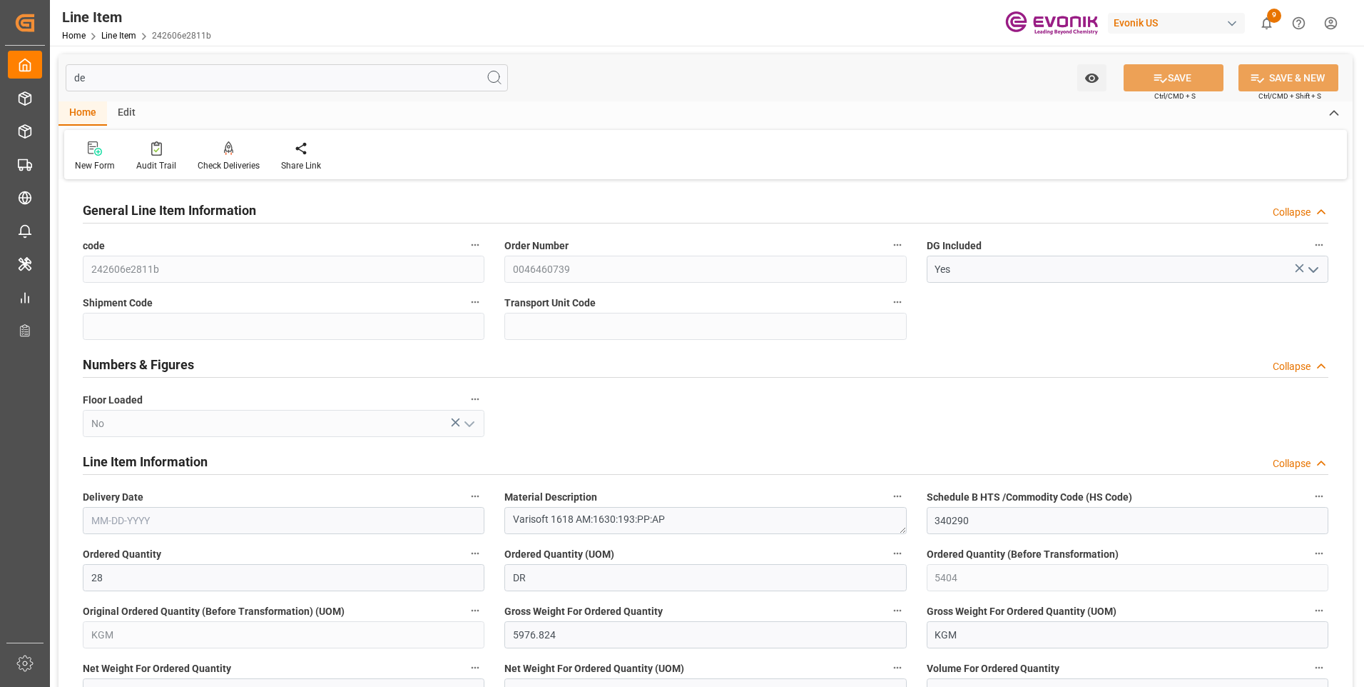
type input "10-10-2025"
type input "d"
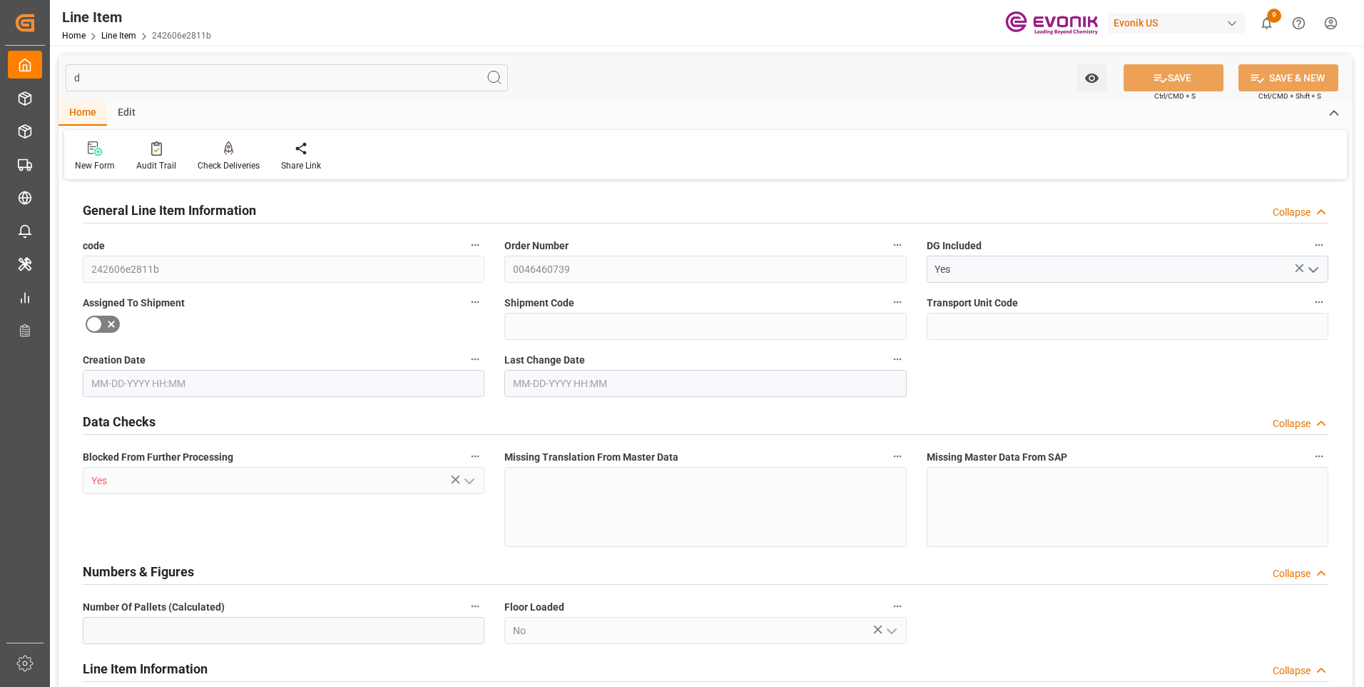
type input "7"
type input "08-20-2025 12:16"
type input "08-21-2025 12:24"
type input "08-29-2025"
type input "08-22-2025"
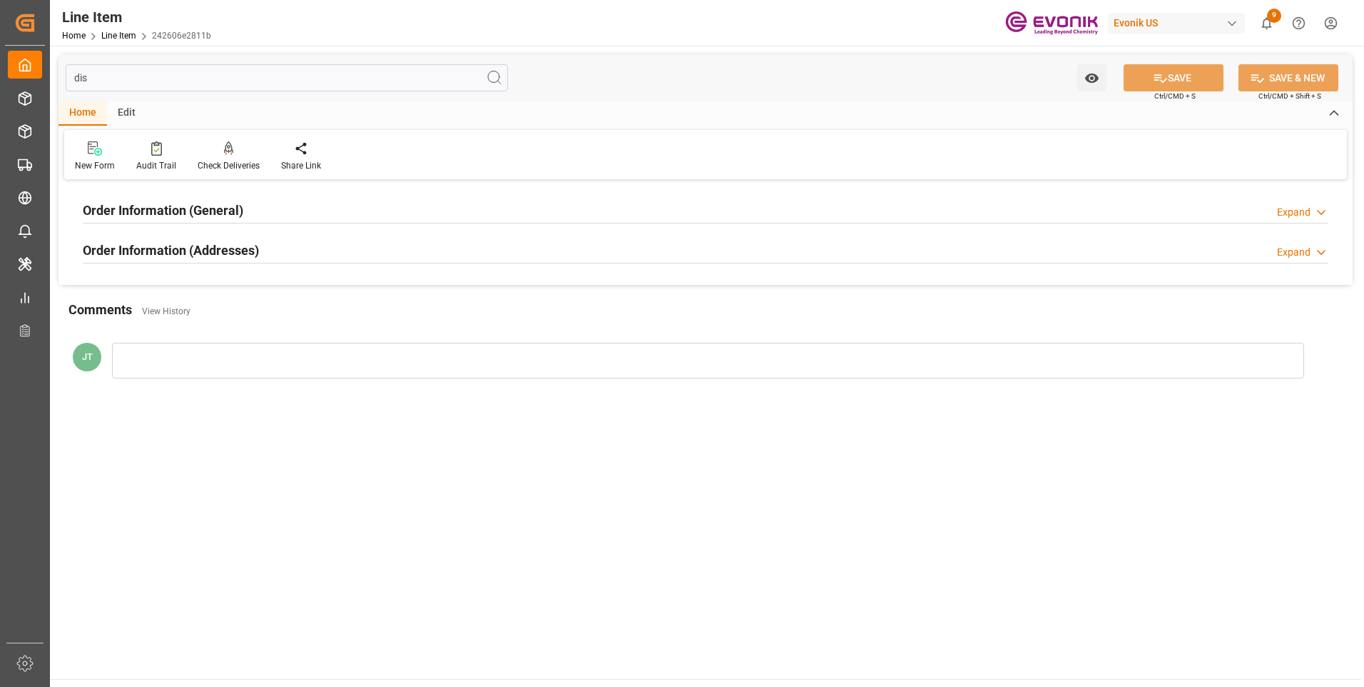
type input "dis"
click at [228, 248] on h2 "Order Information (Addresses)" at bounding box center [171, 249] width 176 height 19
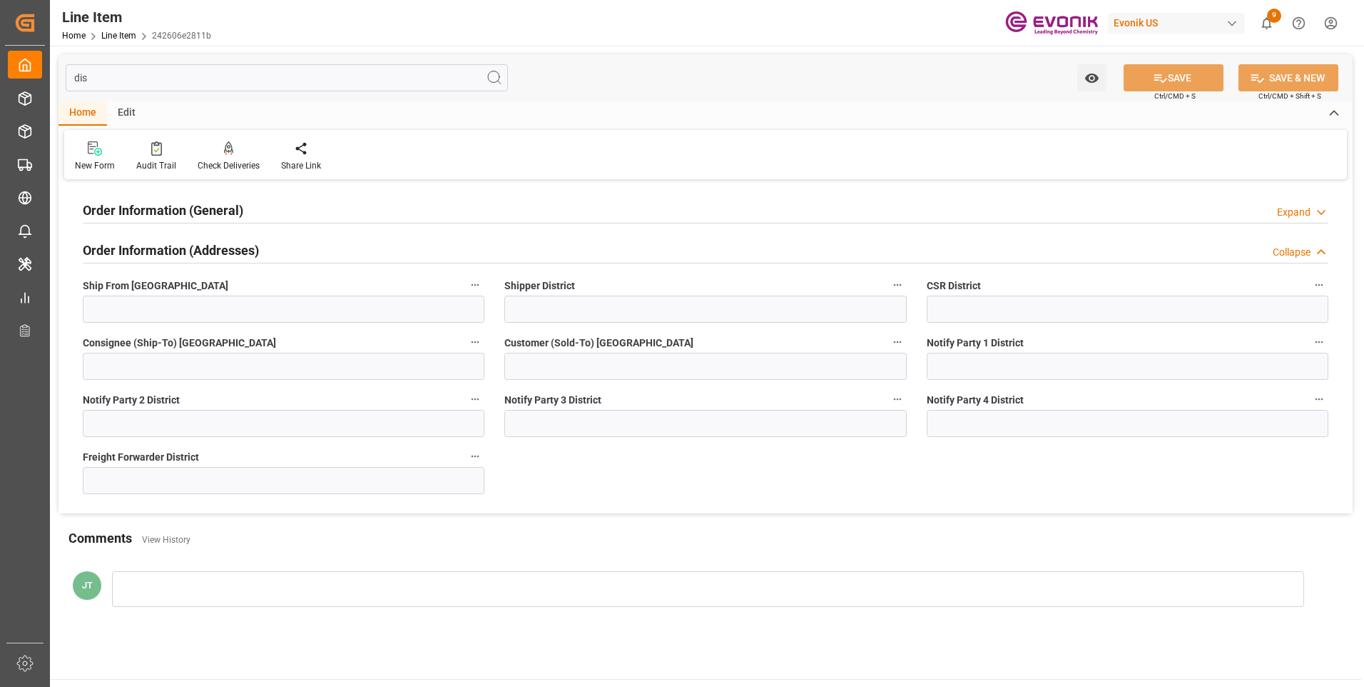
click at [235, 210] on h2 "Order Information (General)" at bounding box center [163, 210] width 161 height 19
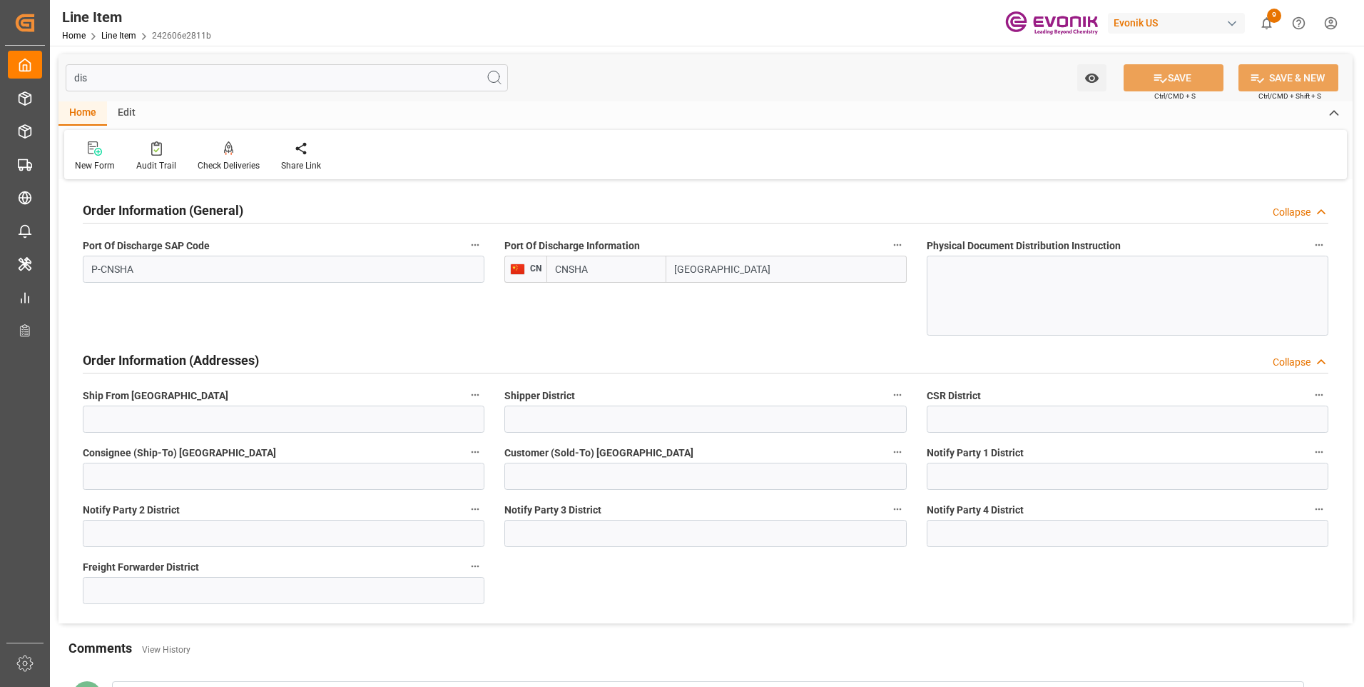
click at [618, 272] on input "CNSHA" at bounding box center [607, 268] width 120 height 27
drag, startPoint x: 622, startPoint y: 272, endPoint x: 537, endPoint y: 255, distance: 86.5
click at [539, 255] on div "CN CNSHA Shanghai" at bounding box center [706, 268] width 402 height 27
click at [566, 304] on b "TWKEL" at bounding box center [572, 300] width 33 height 11
type input "TWKEL"
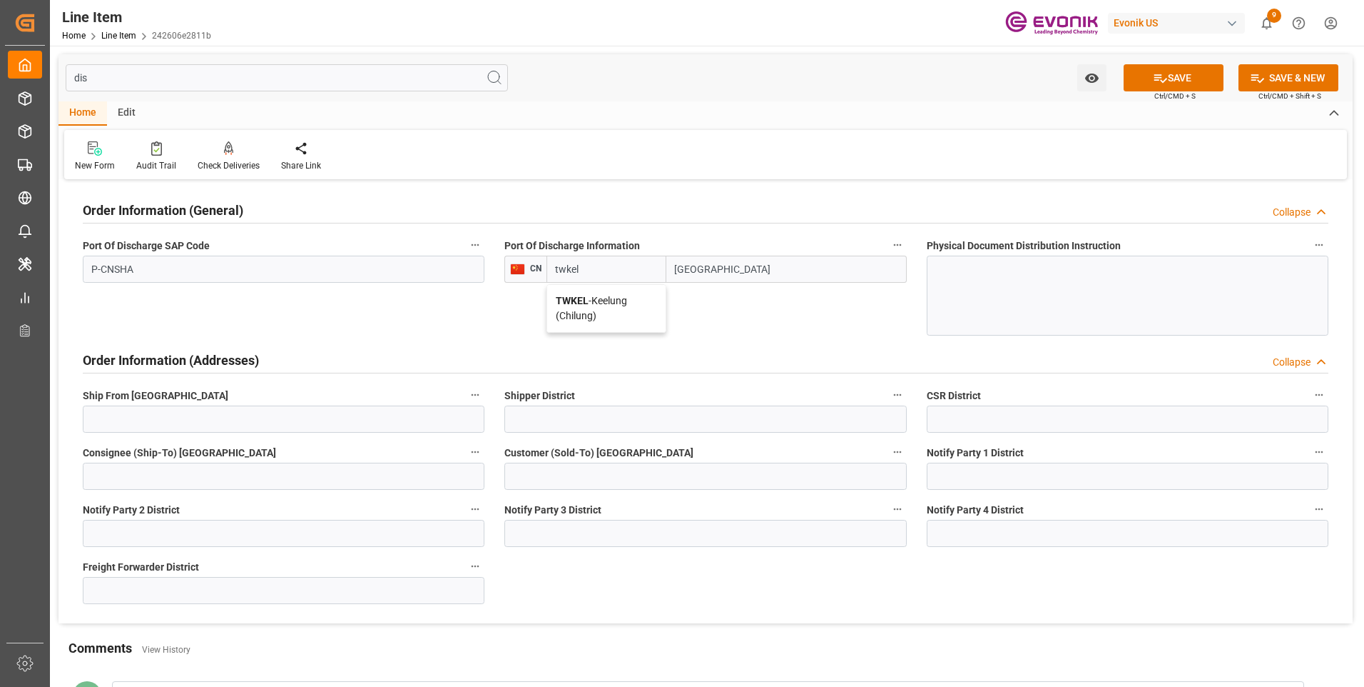
type input "Keelung (Chilung)"
type input "TWKEL"
click at [1188, 84] on button "SAVE" at bounding box center [1174, 77] width 100 height 27
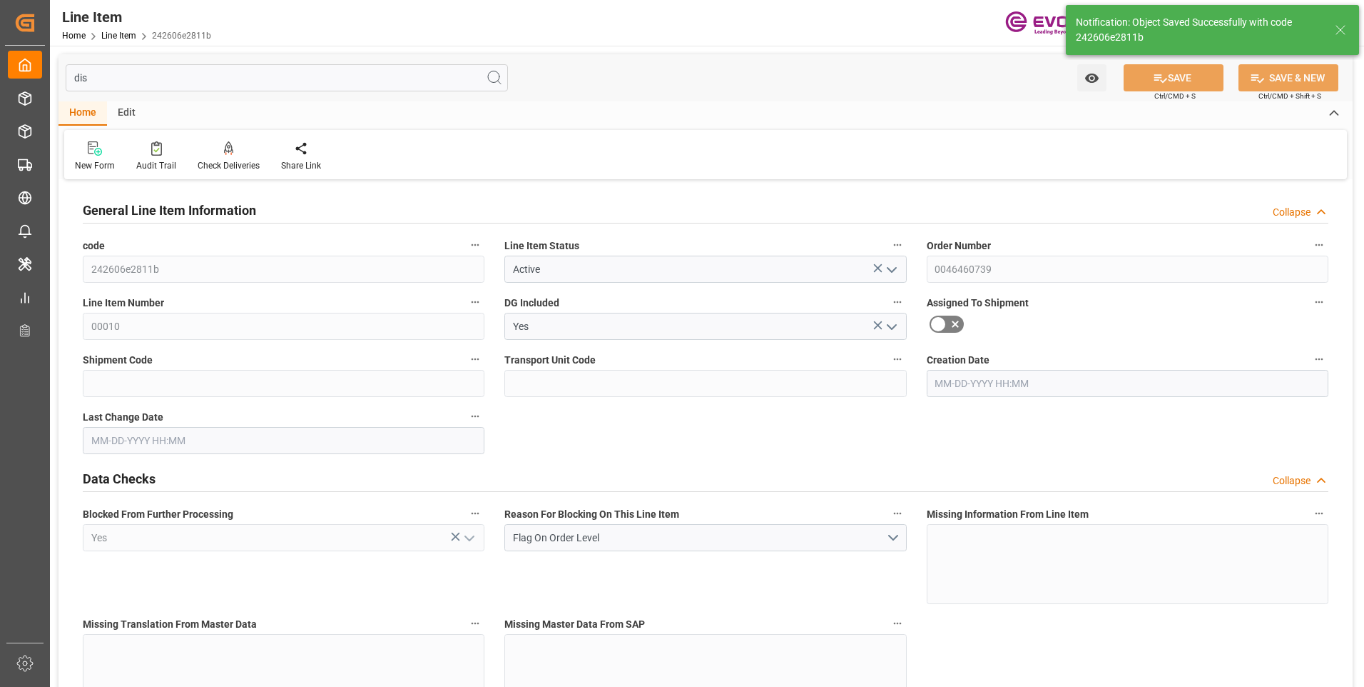
type input "7"
type input "5976.824"
type input "5404"
type input "8.0952"
type input "28"
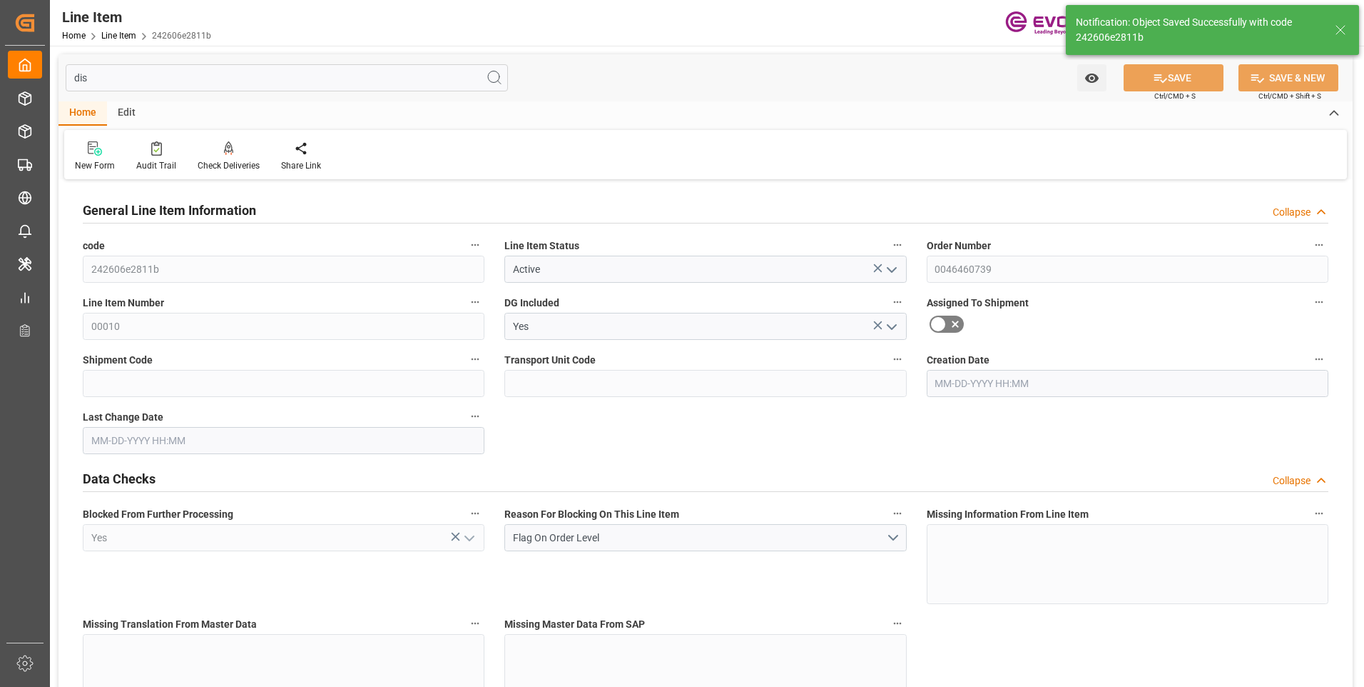
type input "46312.28"
type input "28"
type input "5404"
type input "5976.824"
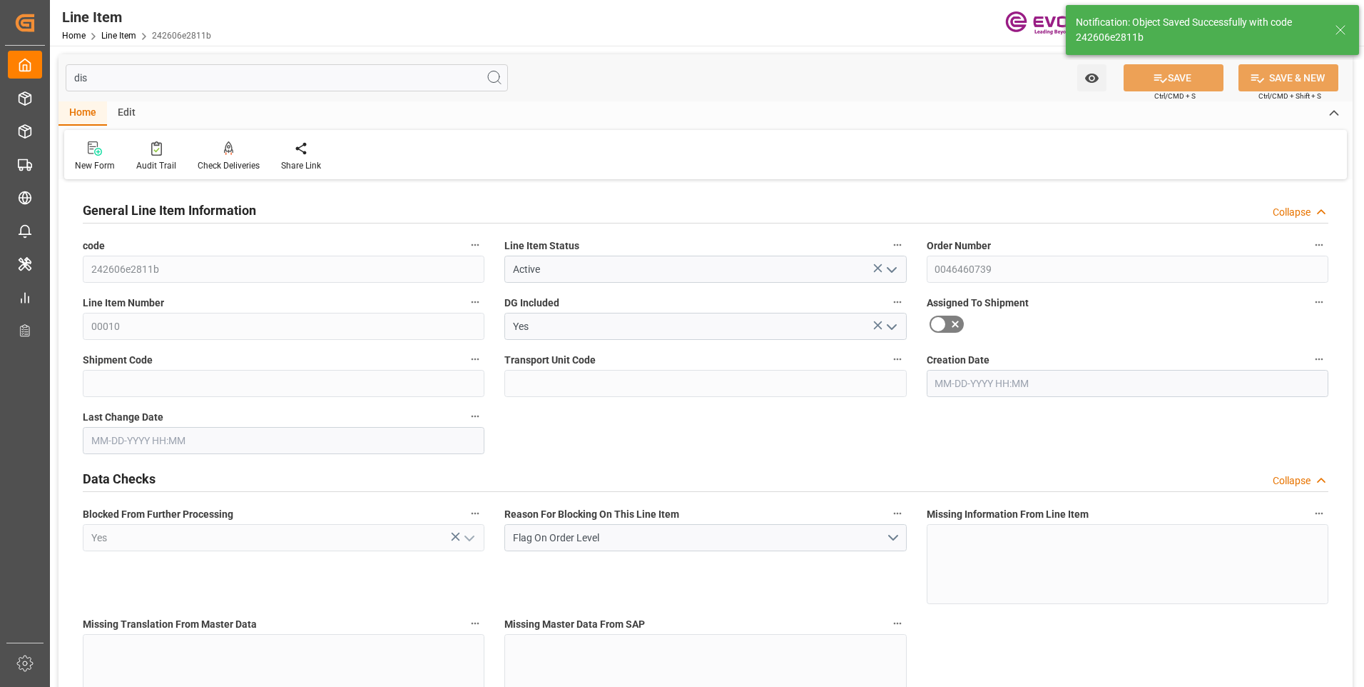
type input "6151.824"
type input "5404"
type input "8.0952"
type input "8095.192"
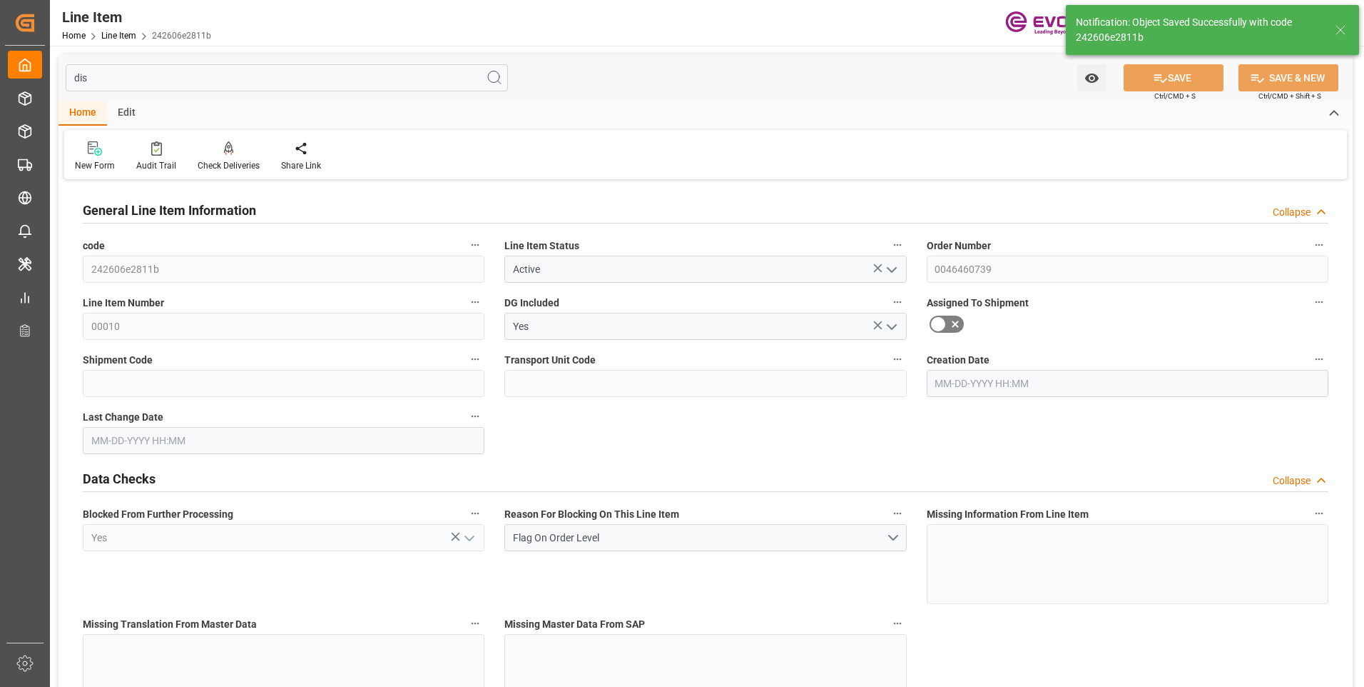
type input "0"
type input "08-20-2025 12:16"
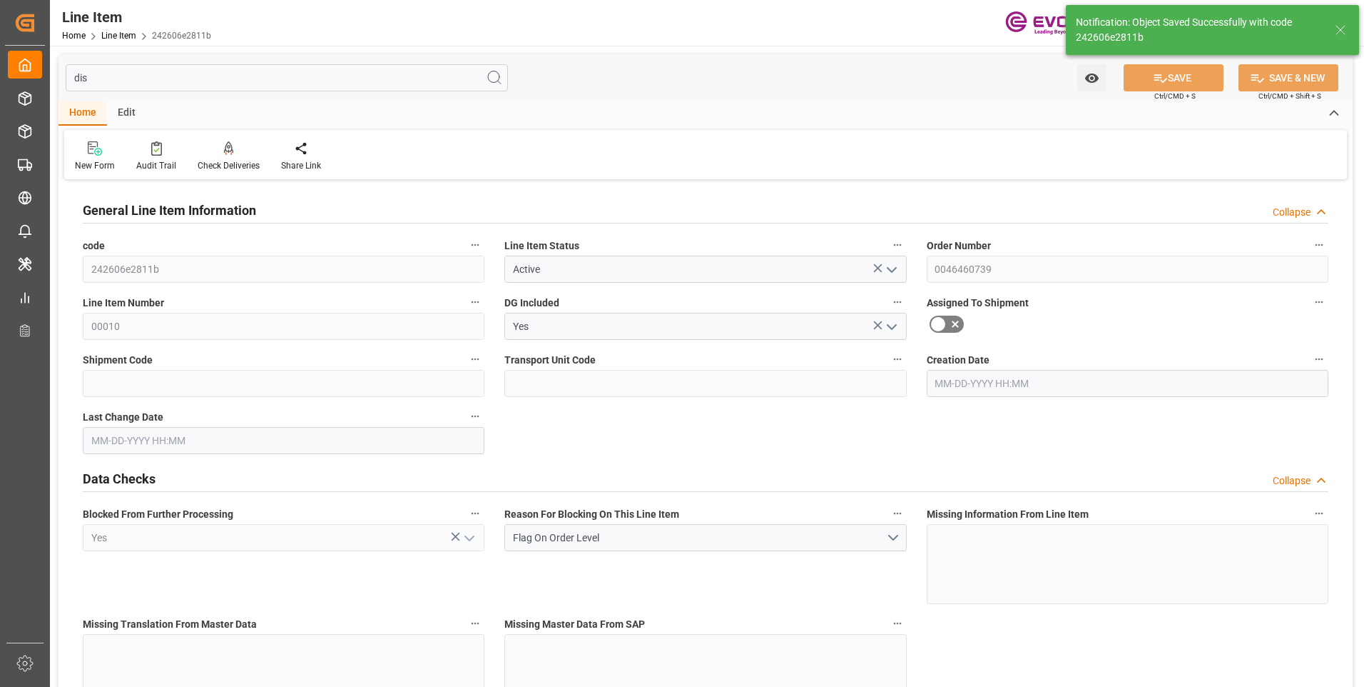
type input "08-21-2025 15:42"
type input "10-10-2025"
type input "08-29-2025"
type input "08-22-2025"
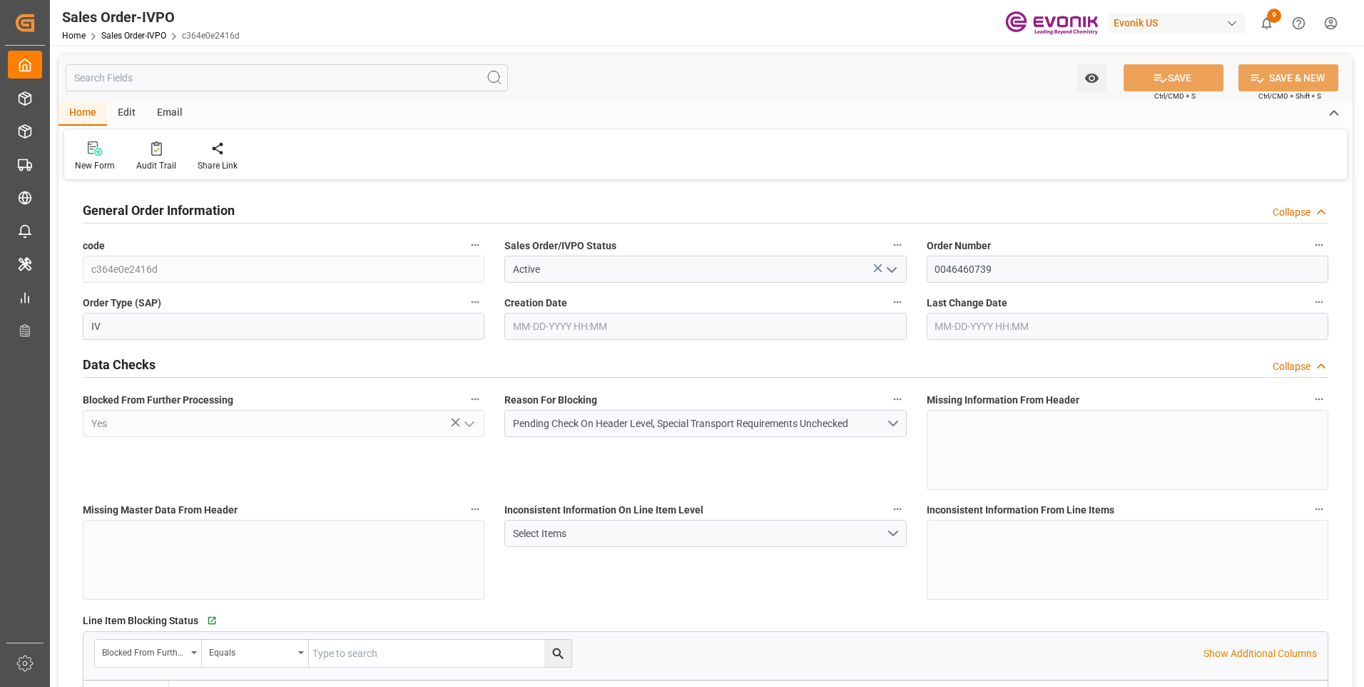
type input "TWKEL"
type input "0"
type input "1"
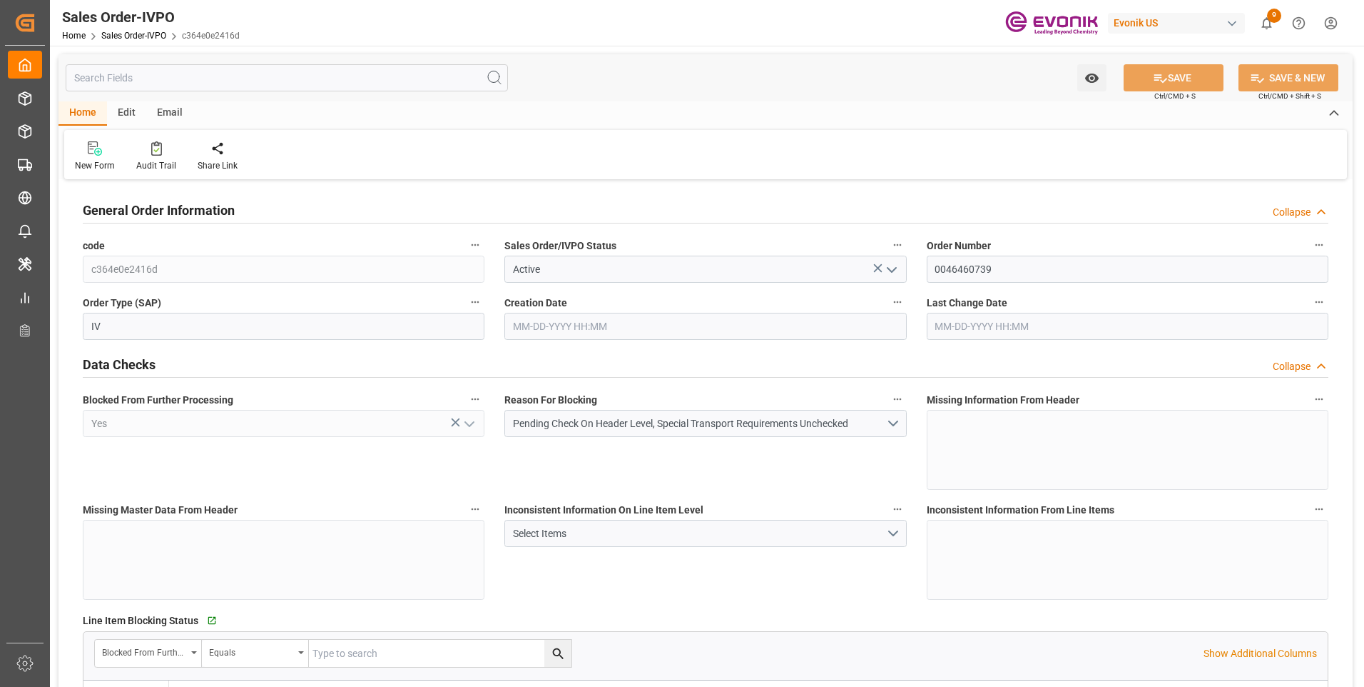
type input "6151.824"
type input "16.1904"
type input "17000"
type input "30"
type input "08-20-2025 12:16"
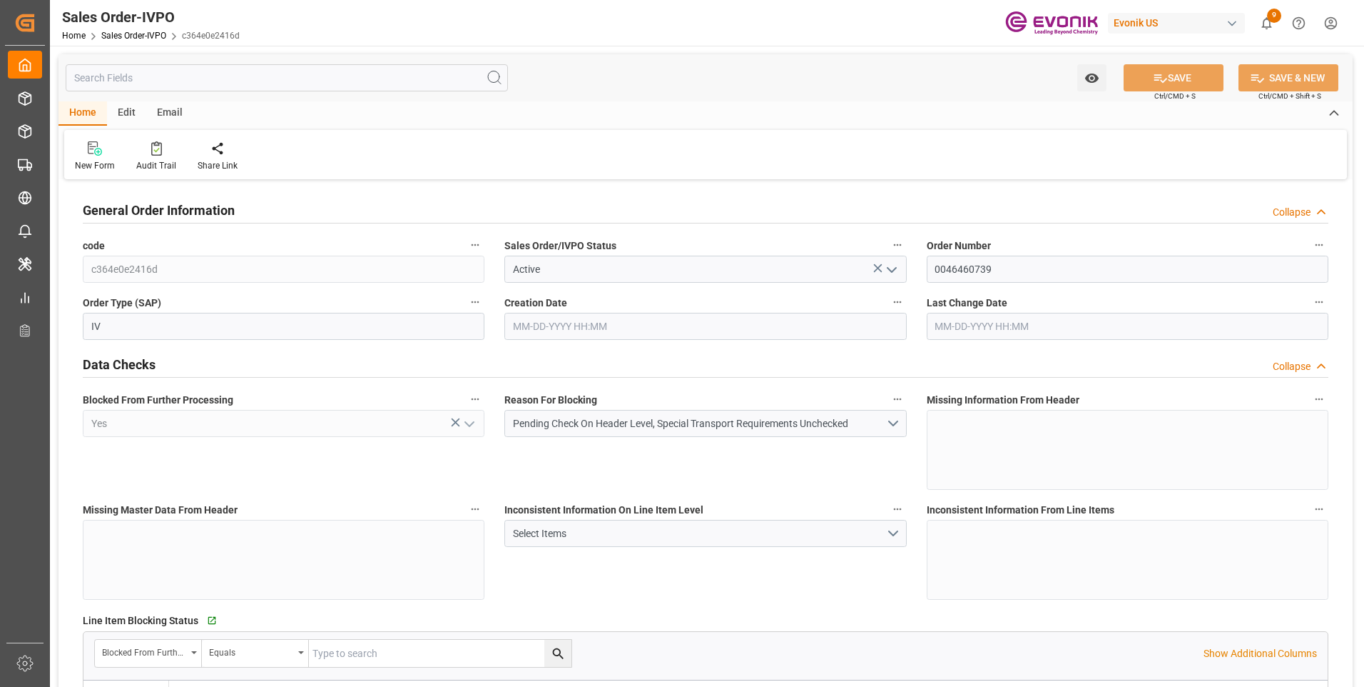
type input "08-21-2025 15:42"
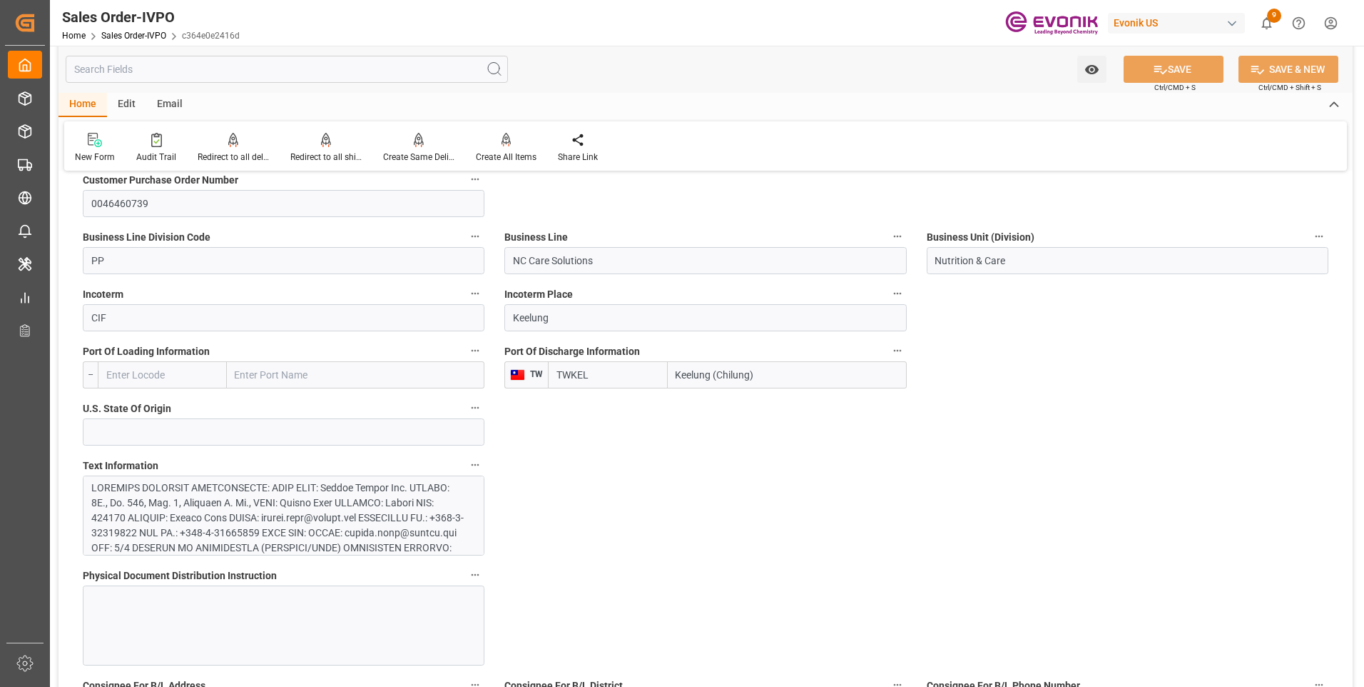
scroll to position [714, 0]
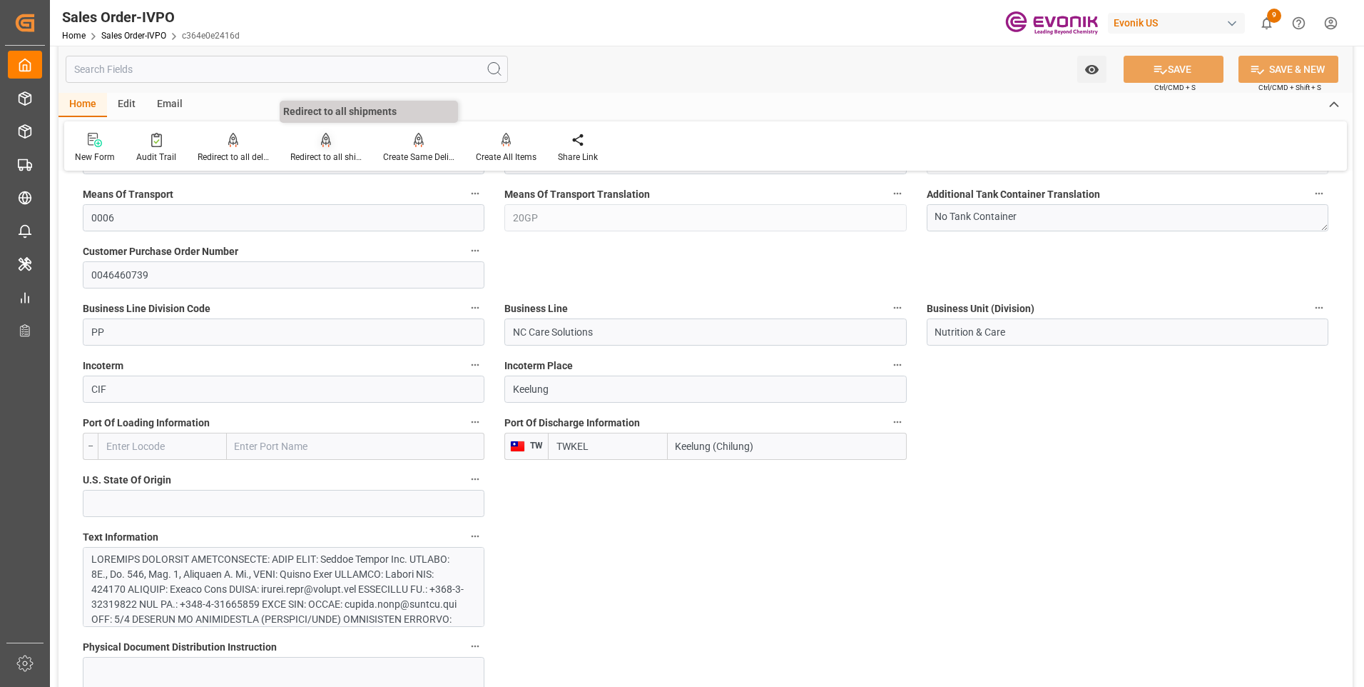
click at [306, 158] on div "Redirect to all shipments" at bounding box center [325, 157] width 71 height 13
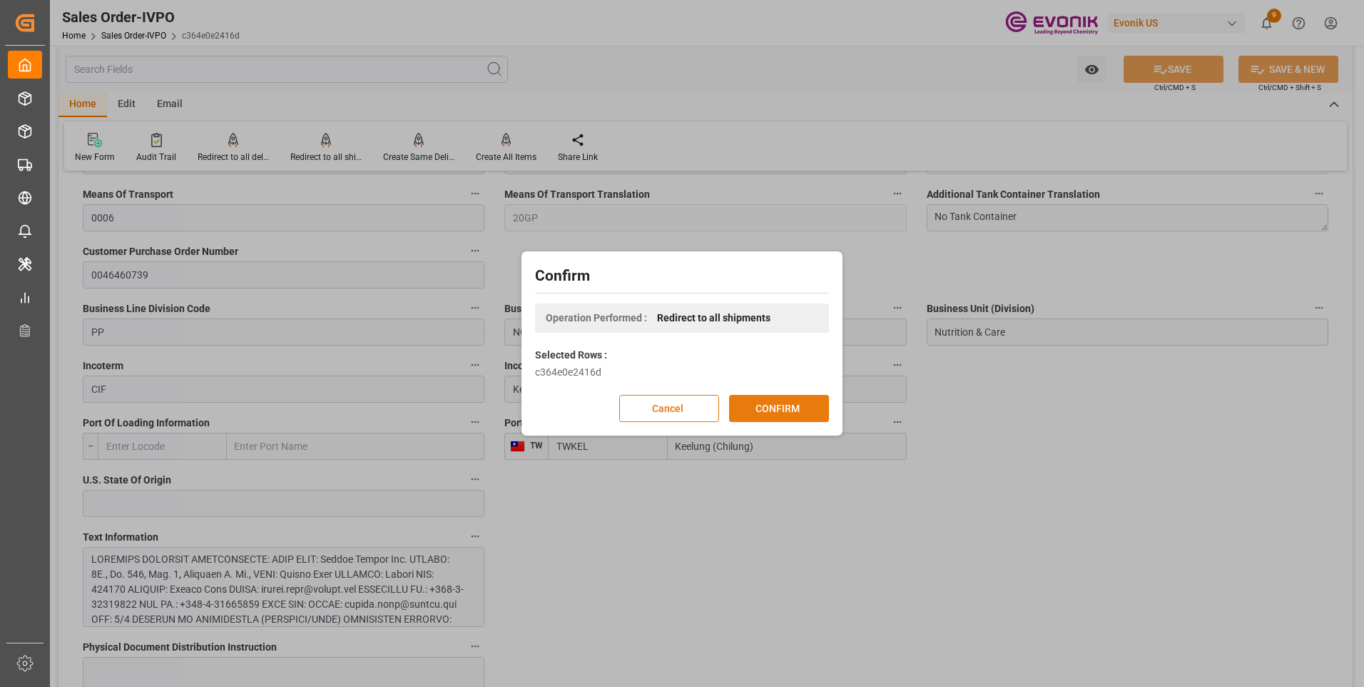
click at [783, 410] on button "CONFIRM" at bounding box center [779, 408] width 100 height 27
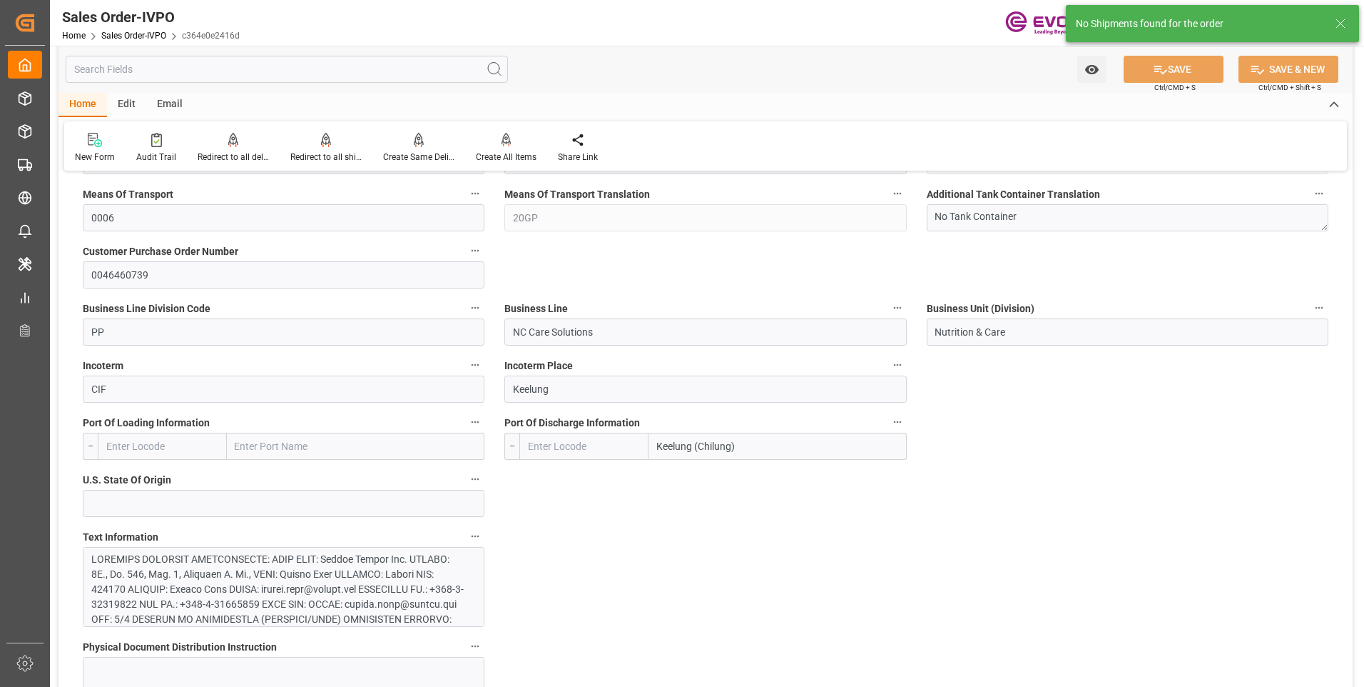
type input "TWKEL"
type input "0"
type input "1"
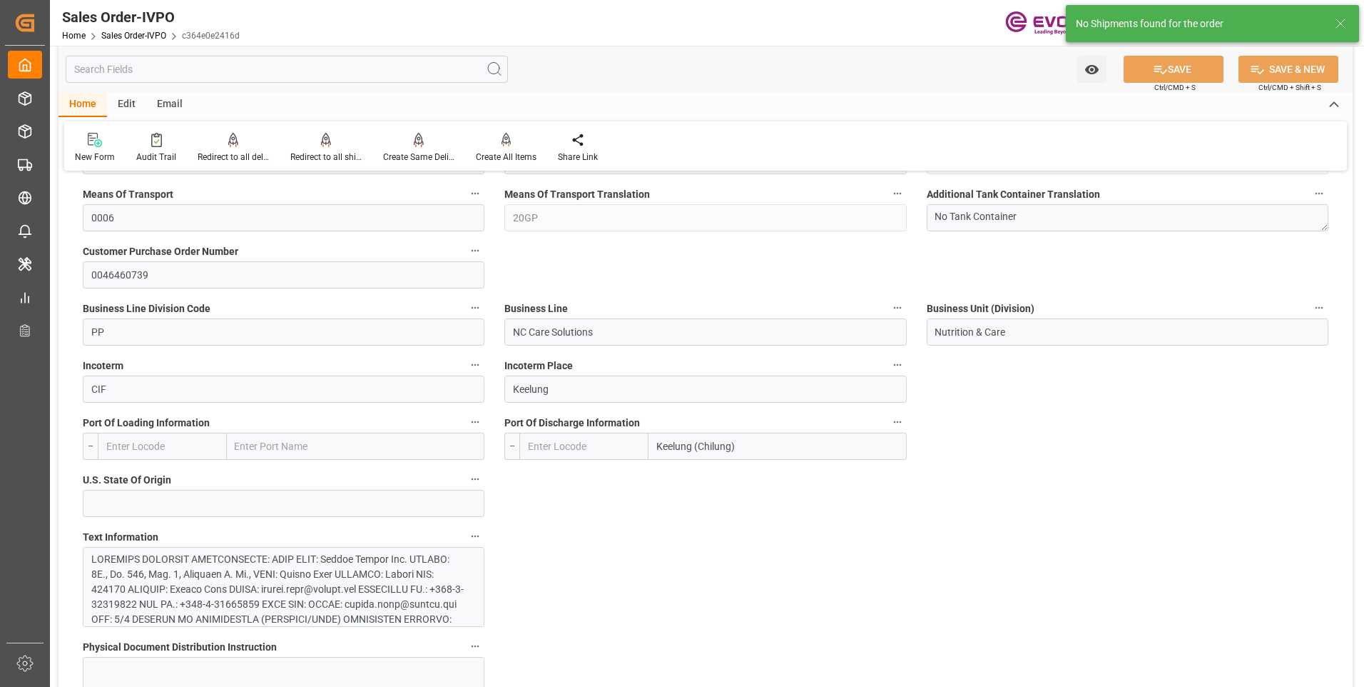
type input "6151.824"
type input "16.1904"
type input "17000"
type input "30"
type input "08-20-2025 12:16"
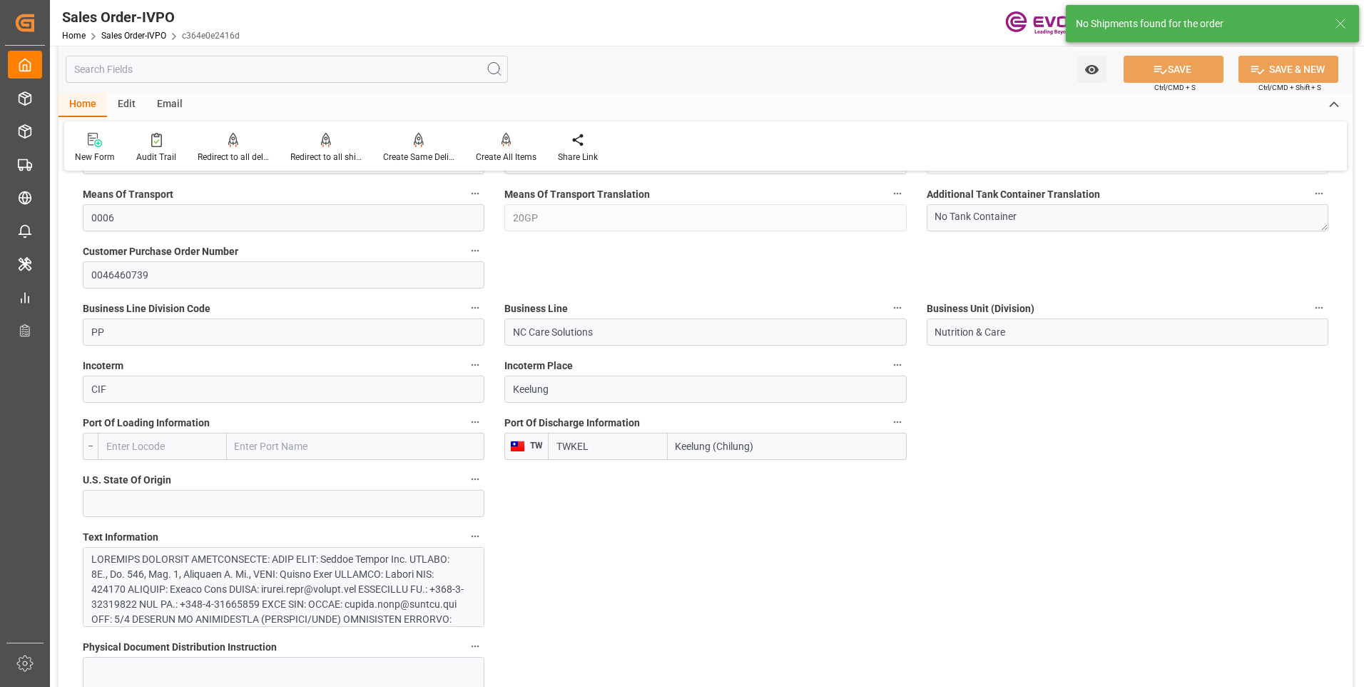
type input "08-21-2025 15:42"
